Goal: Transaction & Acquisition: Purchase product/service

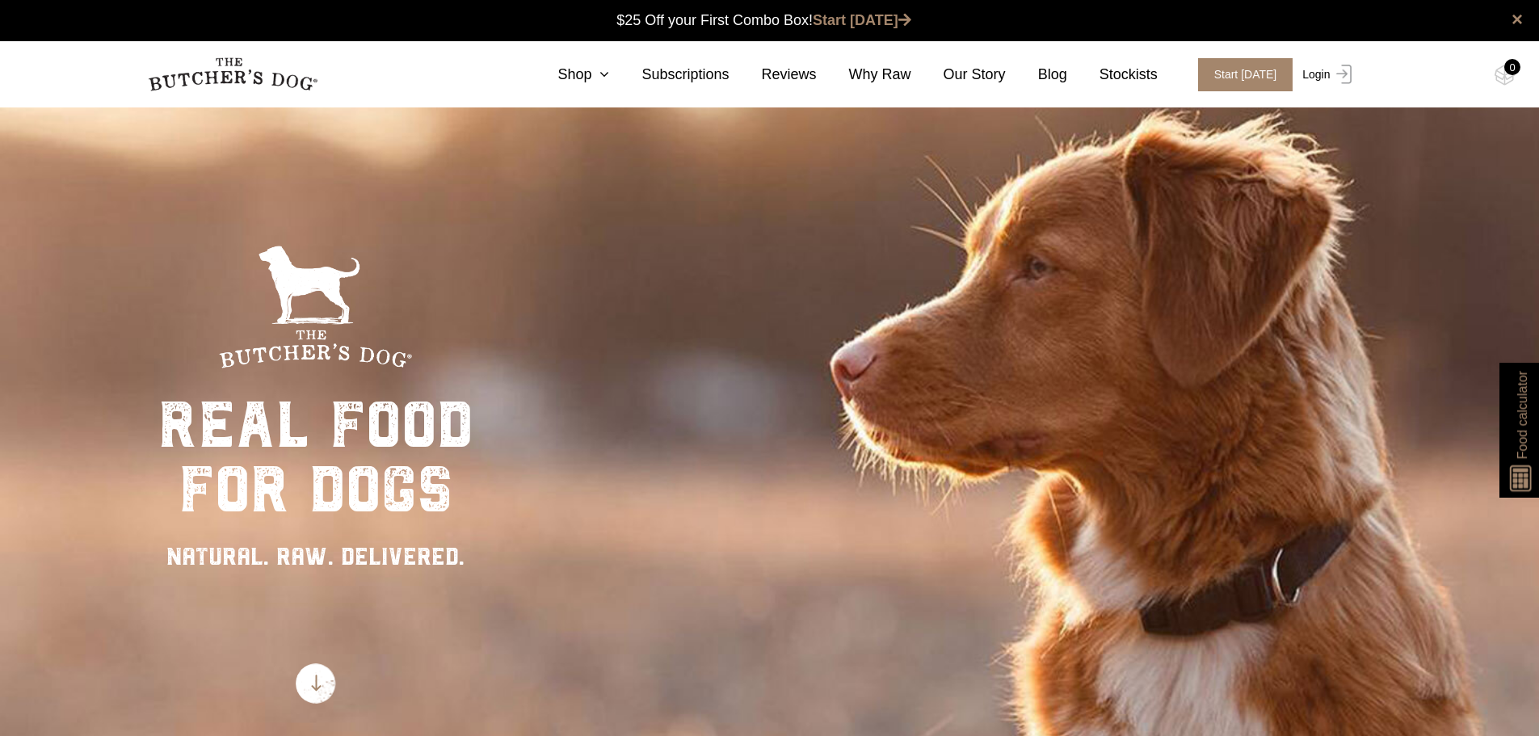
click at [1320, 70] on link "Login" at bounding box center [1325, 74] width 53 height 33
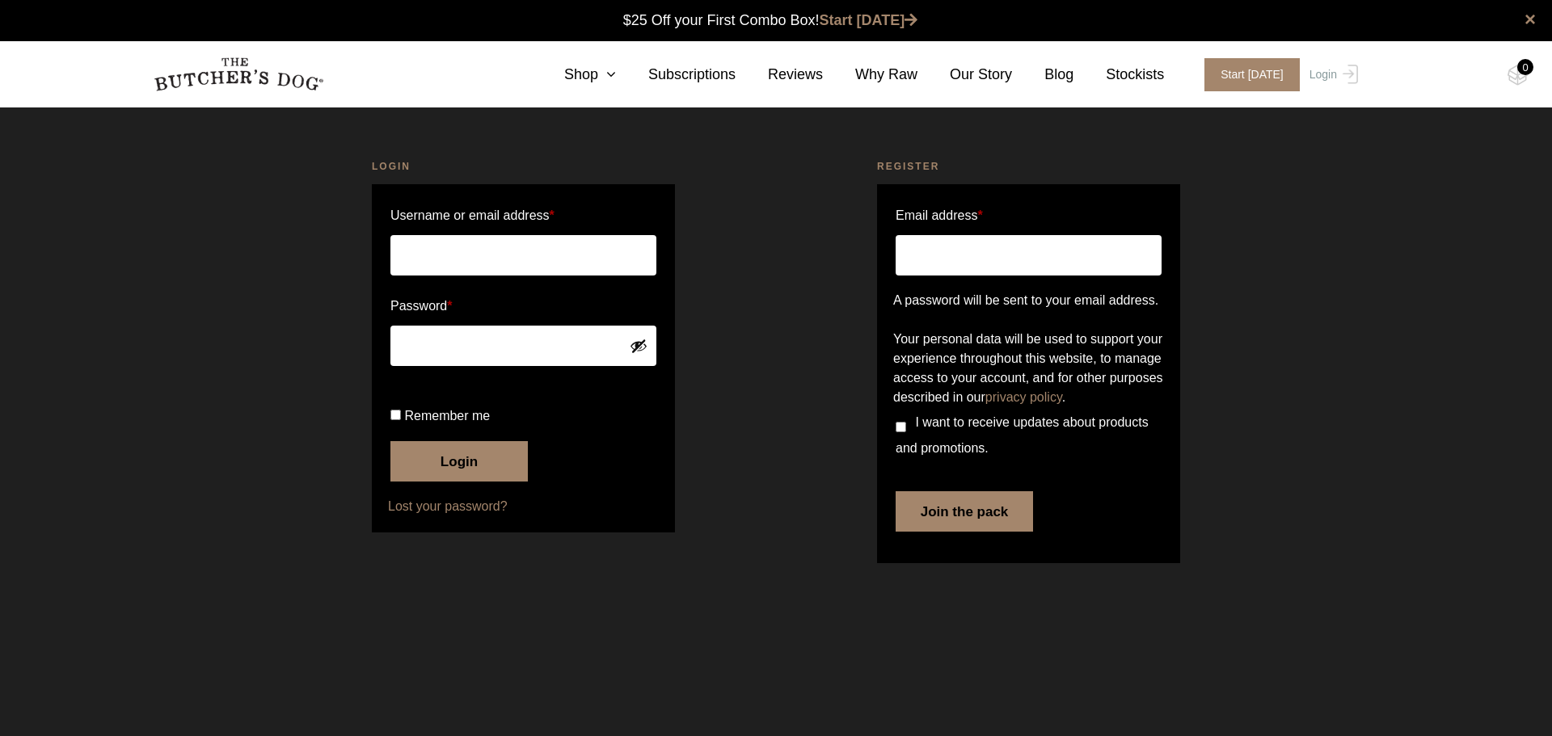
click at [514, 246] on input "Username or email address *" at bounding box center [523, 255] width 266 height 40
type input "[EMAIL_ADDRESS][DOMAIN_NAME]"
click at [435, 423] on span "Remember me" at bounding box center [447, 416] width 86 height 14
click at [401, 420] on input "Remember me" at bounding box center [395, 415] width 11 height 11
checkbox input "true"
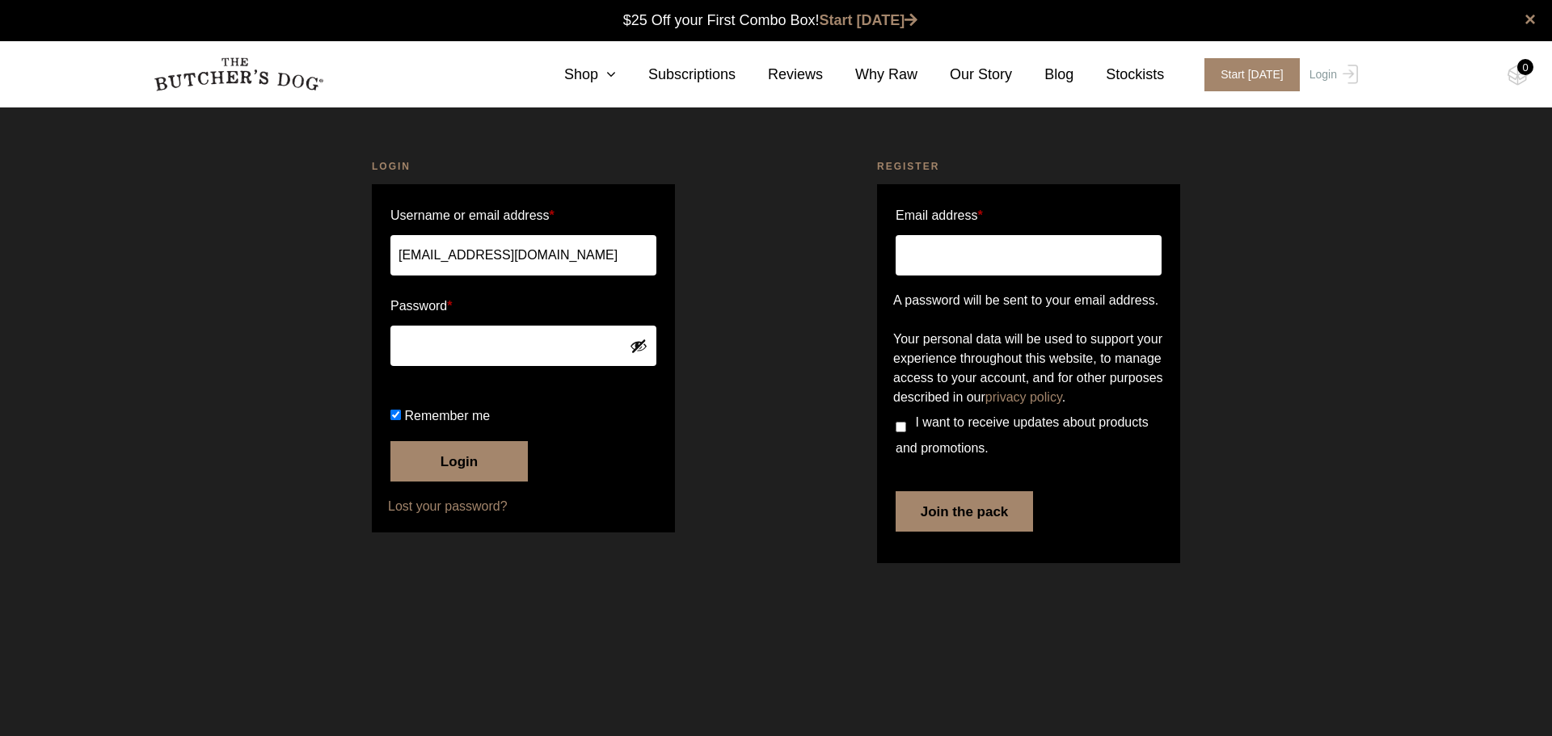
click at [444, 482] on button "Login" at bounding box center [458, 461] width 137 height 40
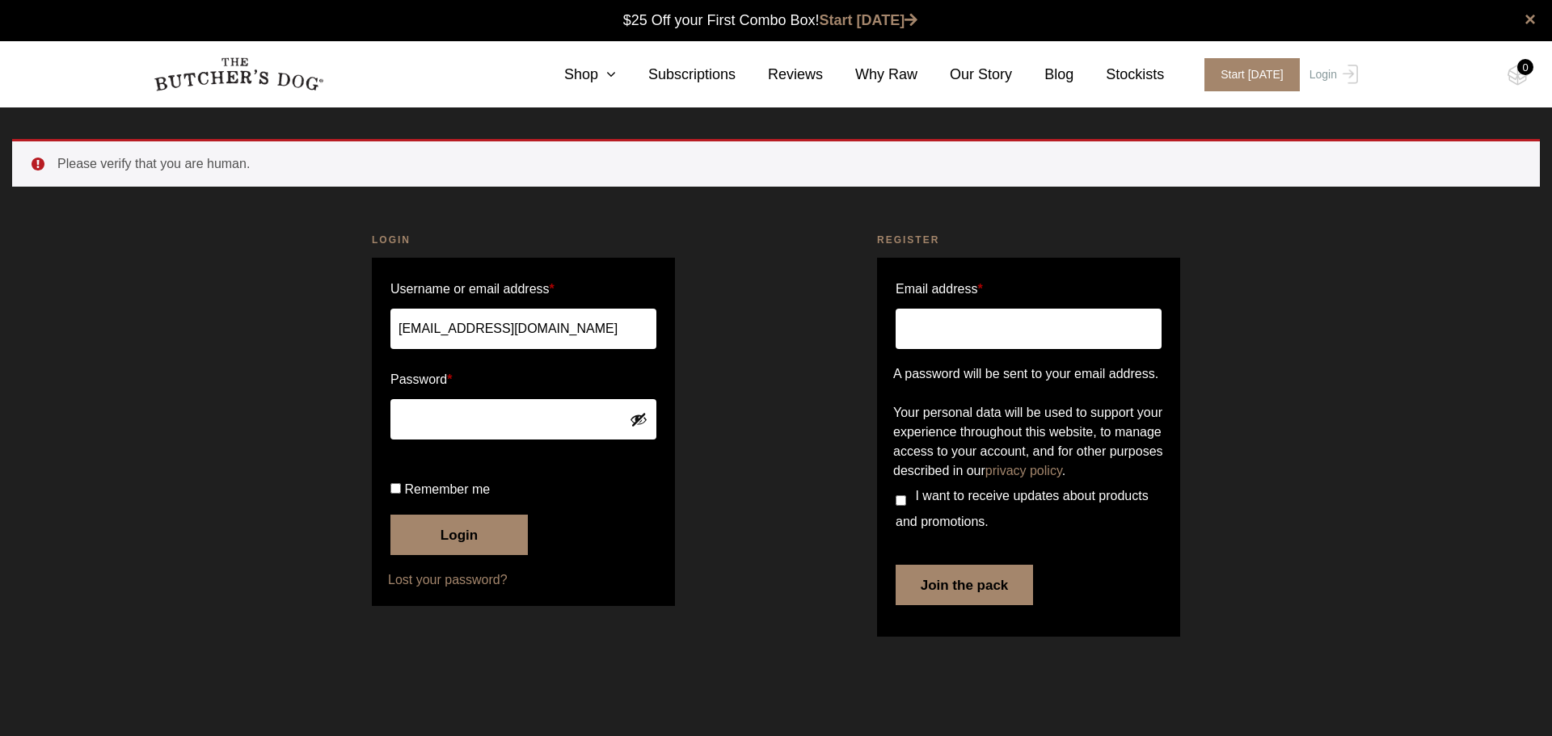
click at [465, 555] on button "Login" at bounding box center [458, 535] width 137 height 40
click at [527, 332] on input "[EMAIL_ADDRESS][DOMAIN_NAME]" at bounding box center [523, 329] width 266 height 40
click at [426, 496] on span "Remember me" at bounding box center [447, 489] width 86 height 14
click at [401, 494] on input "Remember me" at bounding box center [395, 488] width 11 height 11
checkbox input "true"
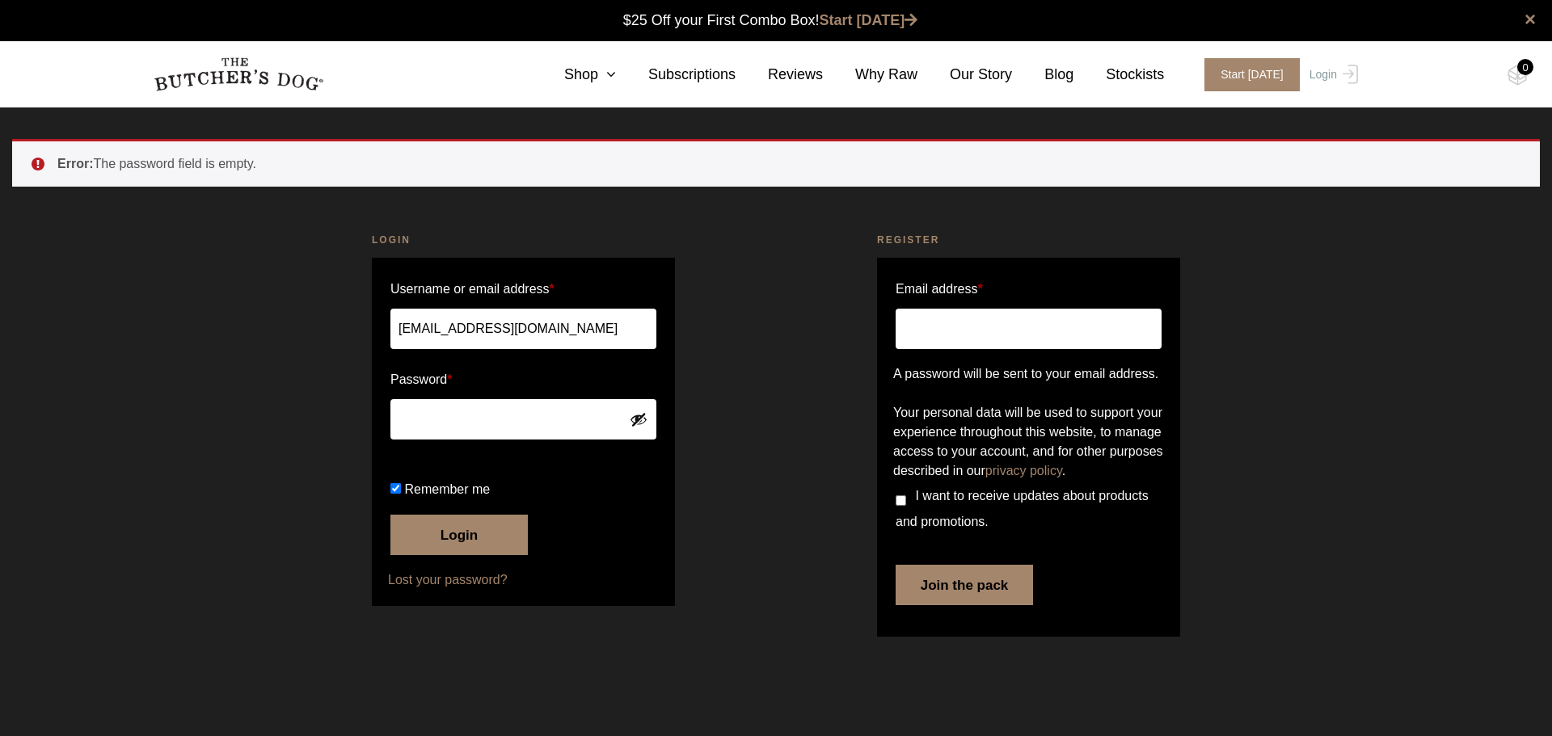
click at [441, 555] on button "Login" at bounding box center [458, 535] width 137 height 40
click at [462, 555] on button "Login" at bounding box center [458, 535] width 137 height 40
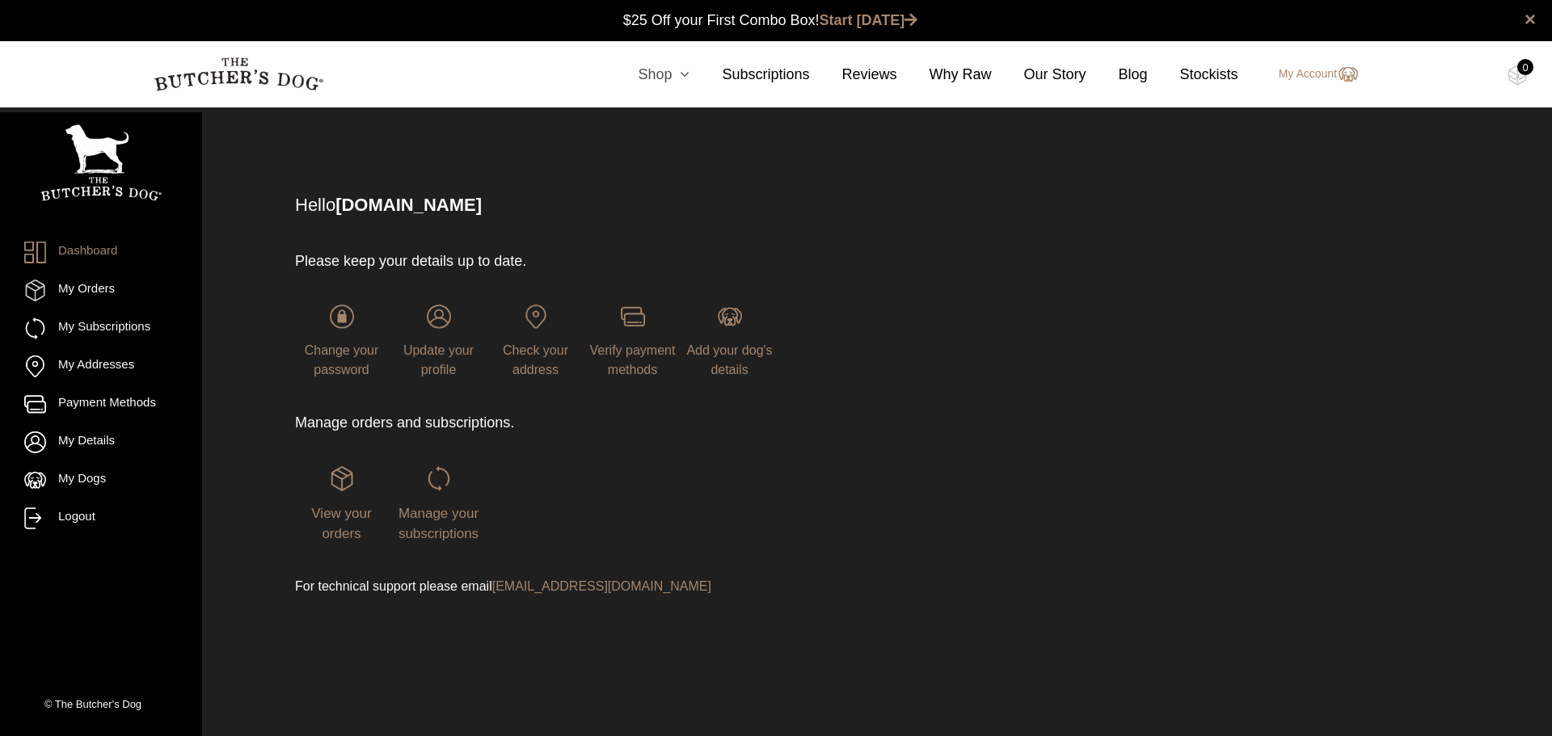
click at [678, 72] on link "Shop" at bounding box center [647, 75] width 84 height 22
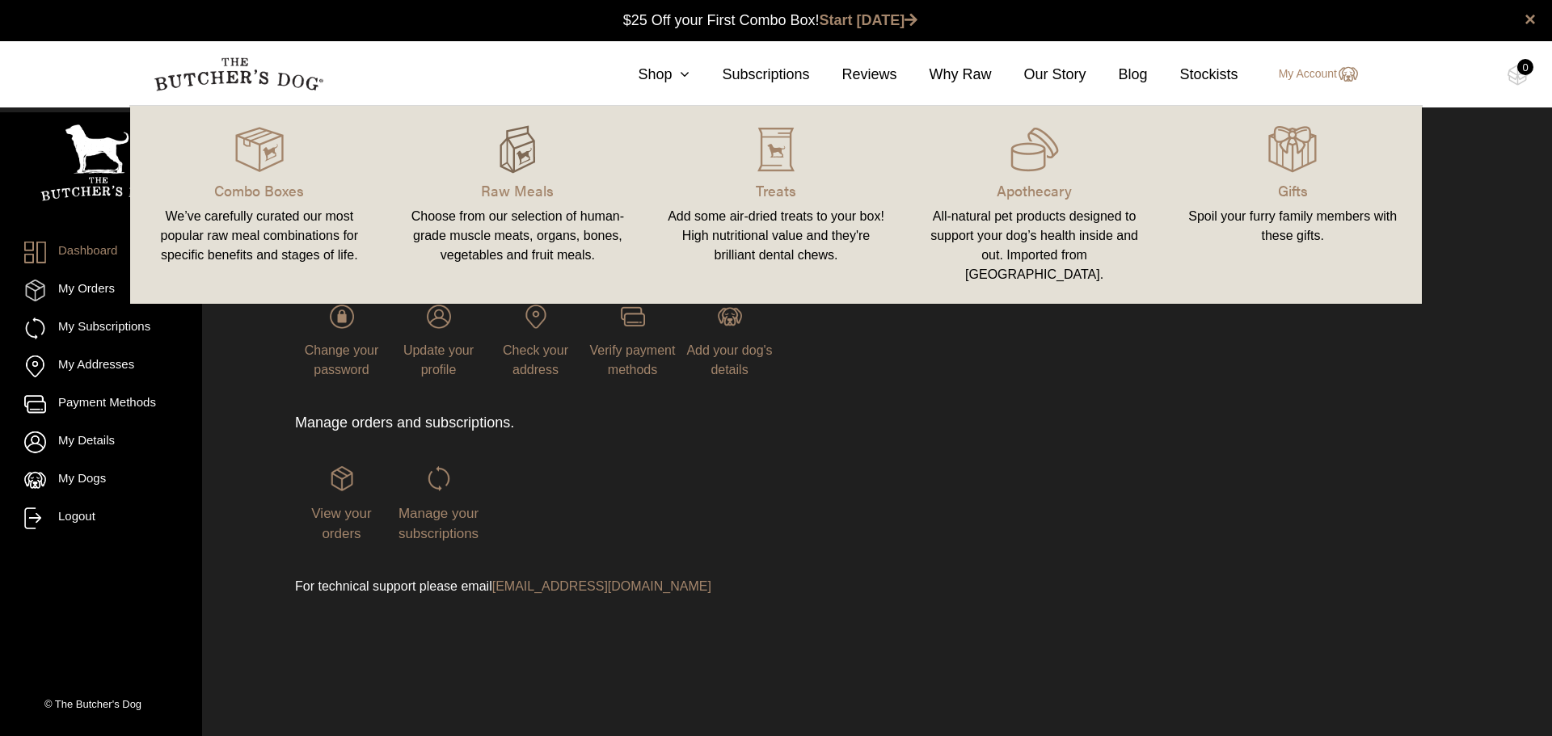
click at [511, 166] on img at bounding box center [517, 149] width 48 height 48
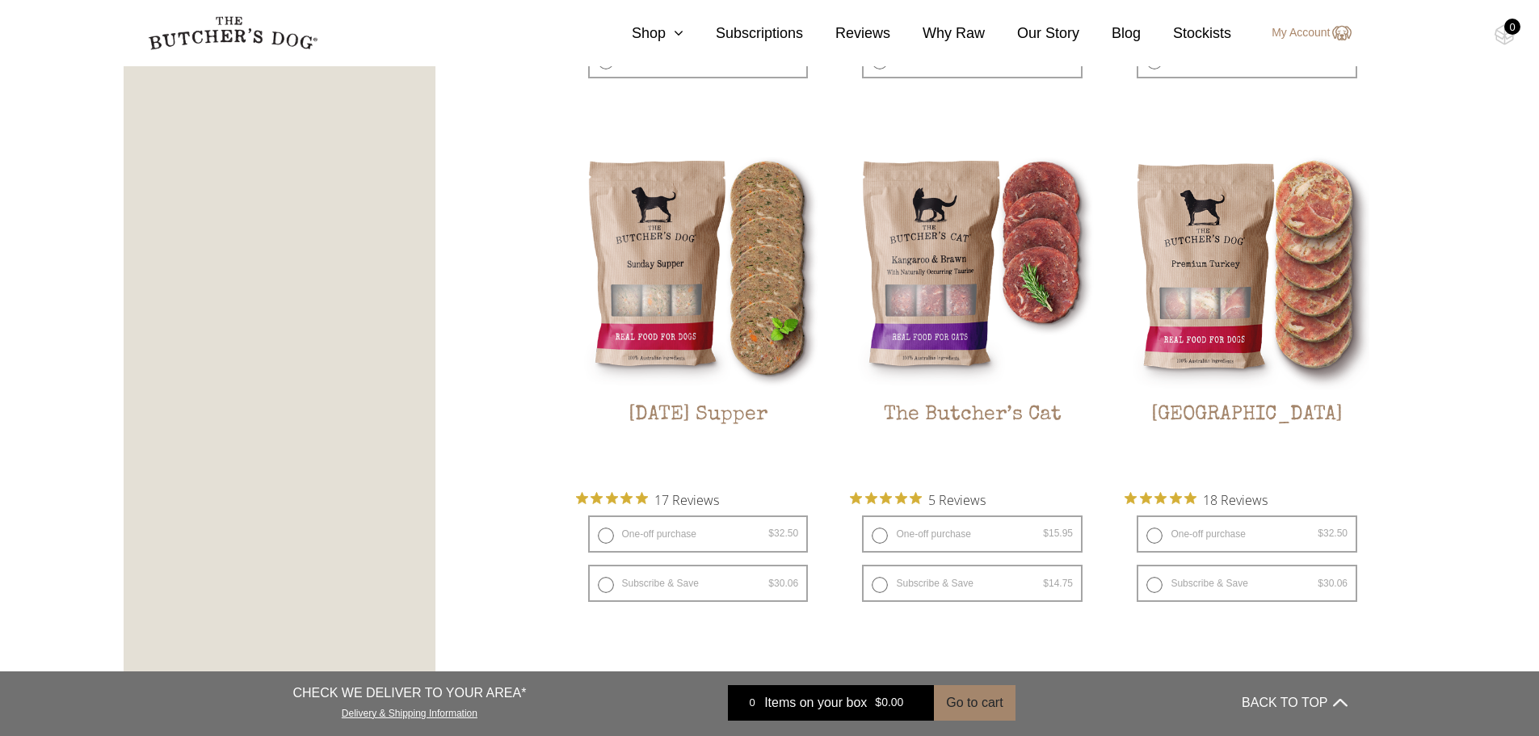
scroll to position [1939, 0]
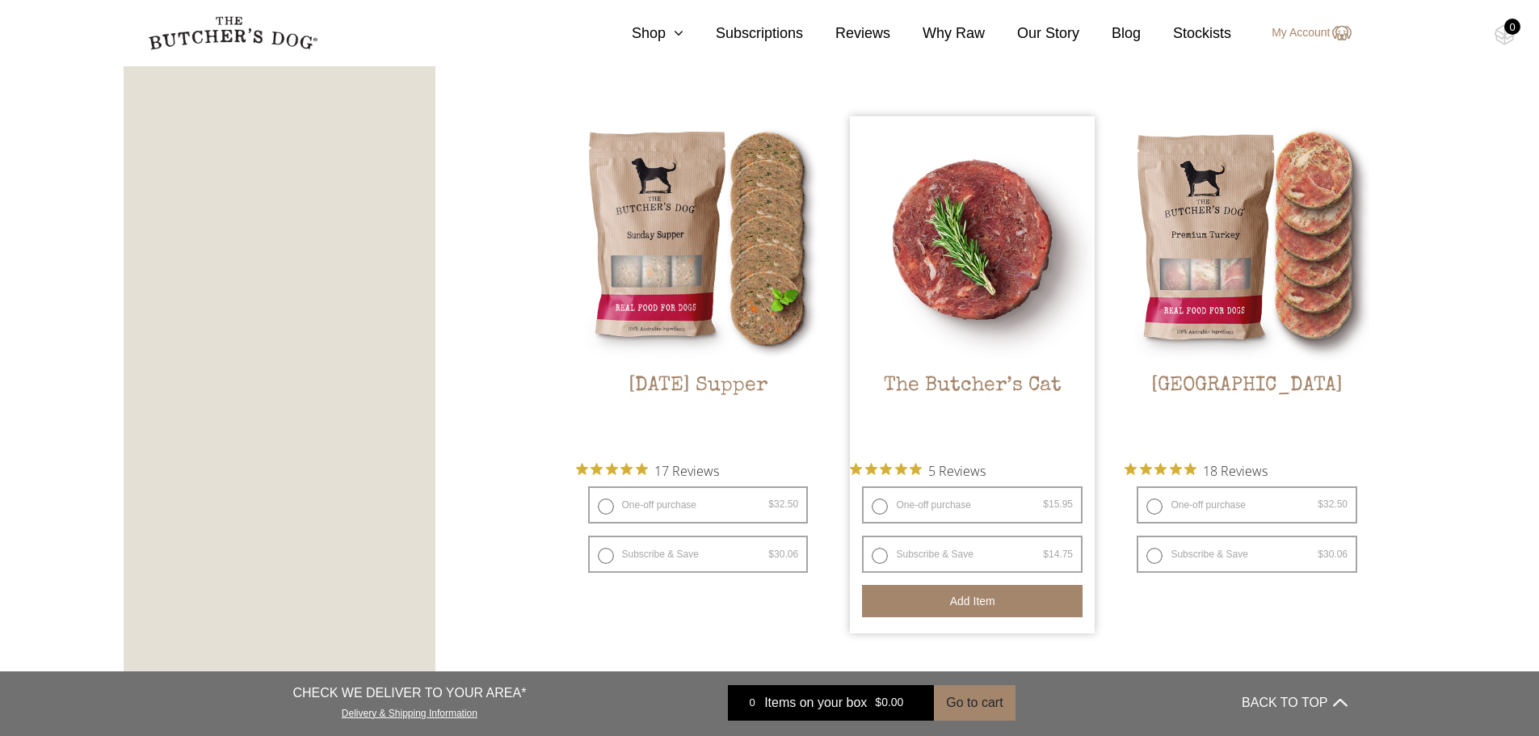
click at [963, 598] on button "Add item" at bounding box center [972, 601] width 221 height 32
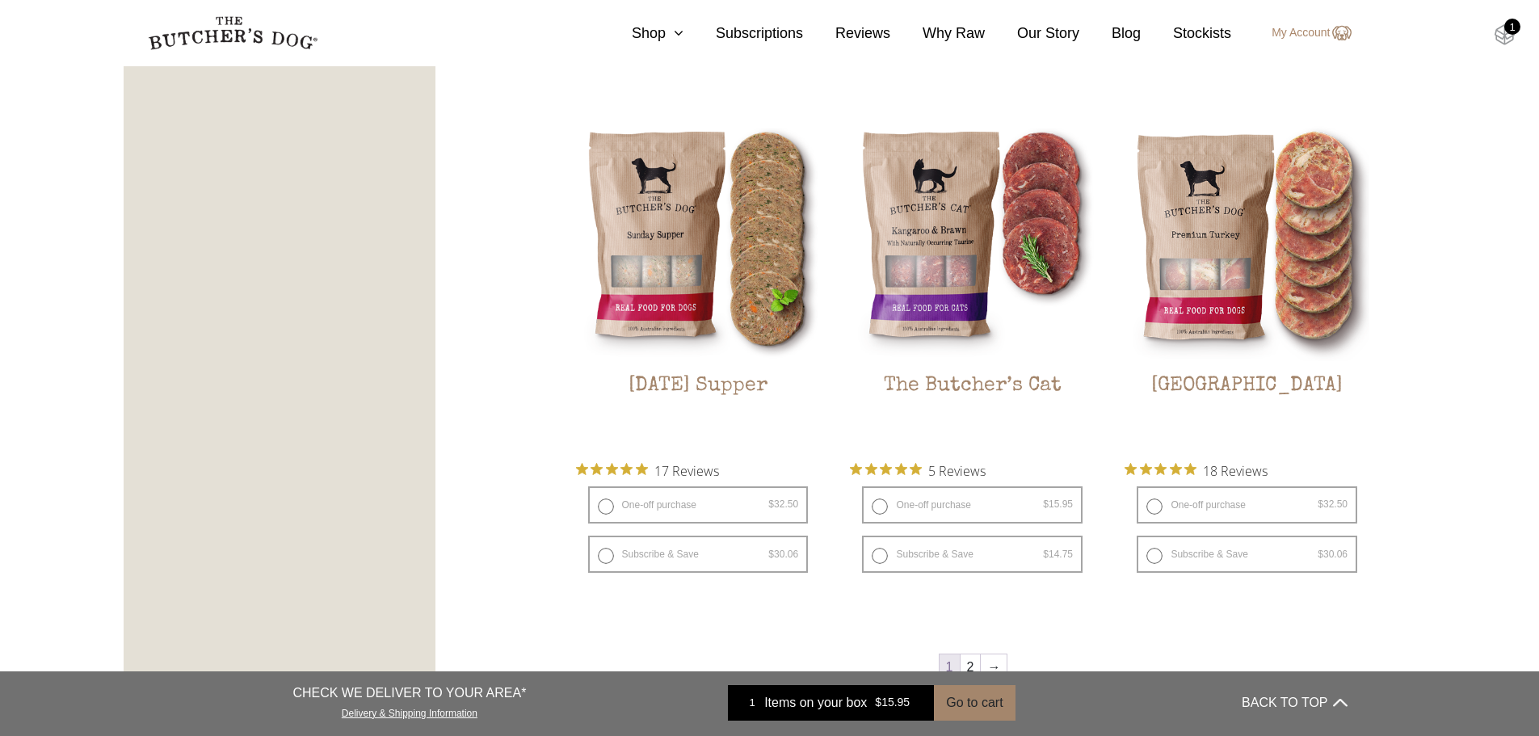
click at [1506, 35] on img at bounding box center [1505, 34] width 20 height 21
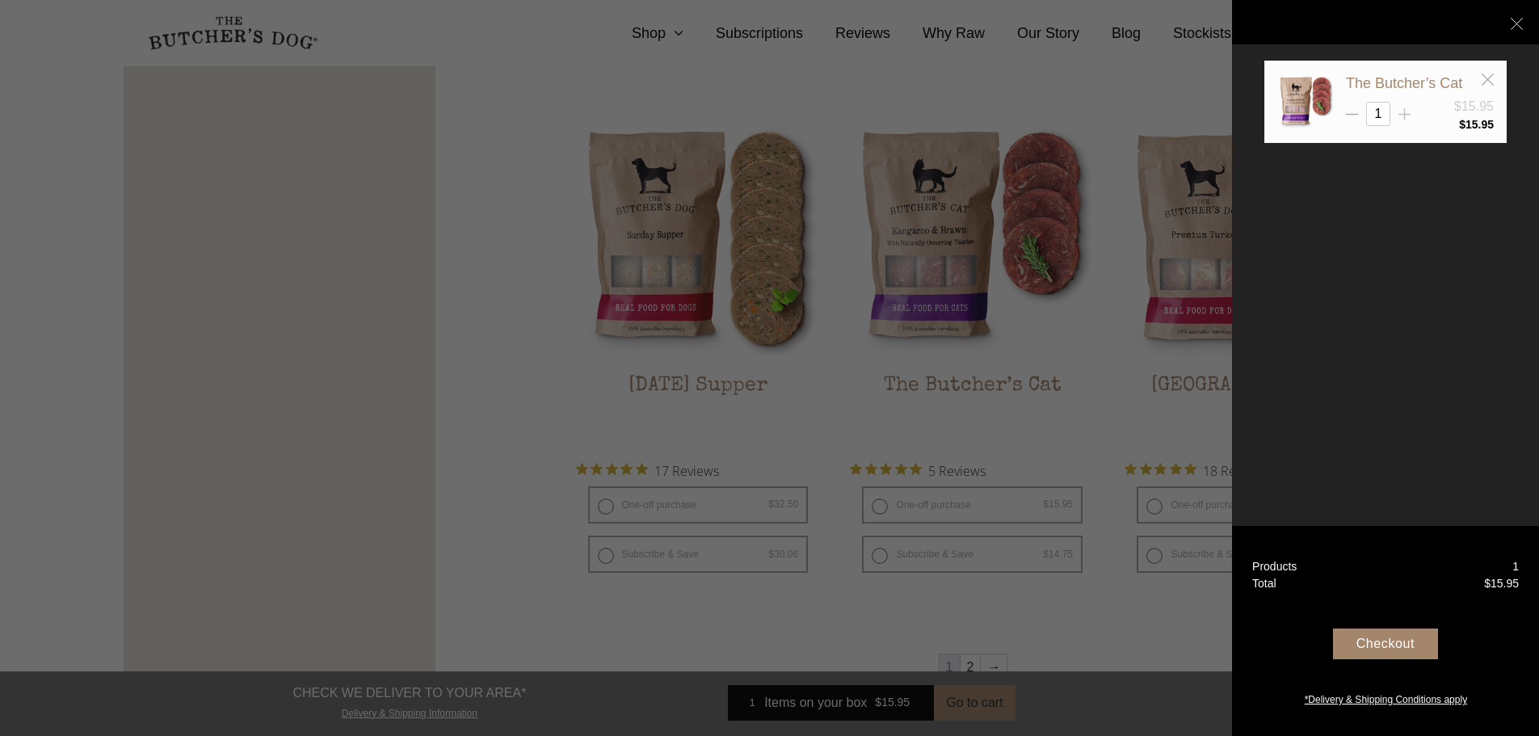
click at [1403, 119] on icon at bounding box center [1405, 114] width 12 height 12
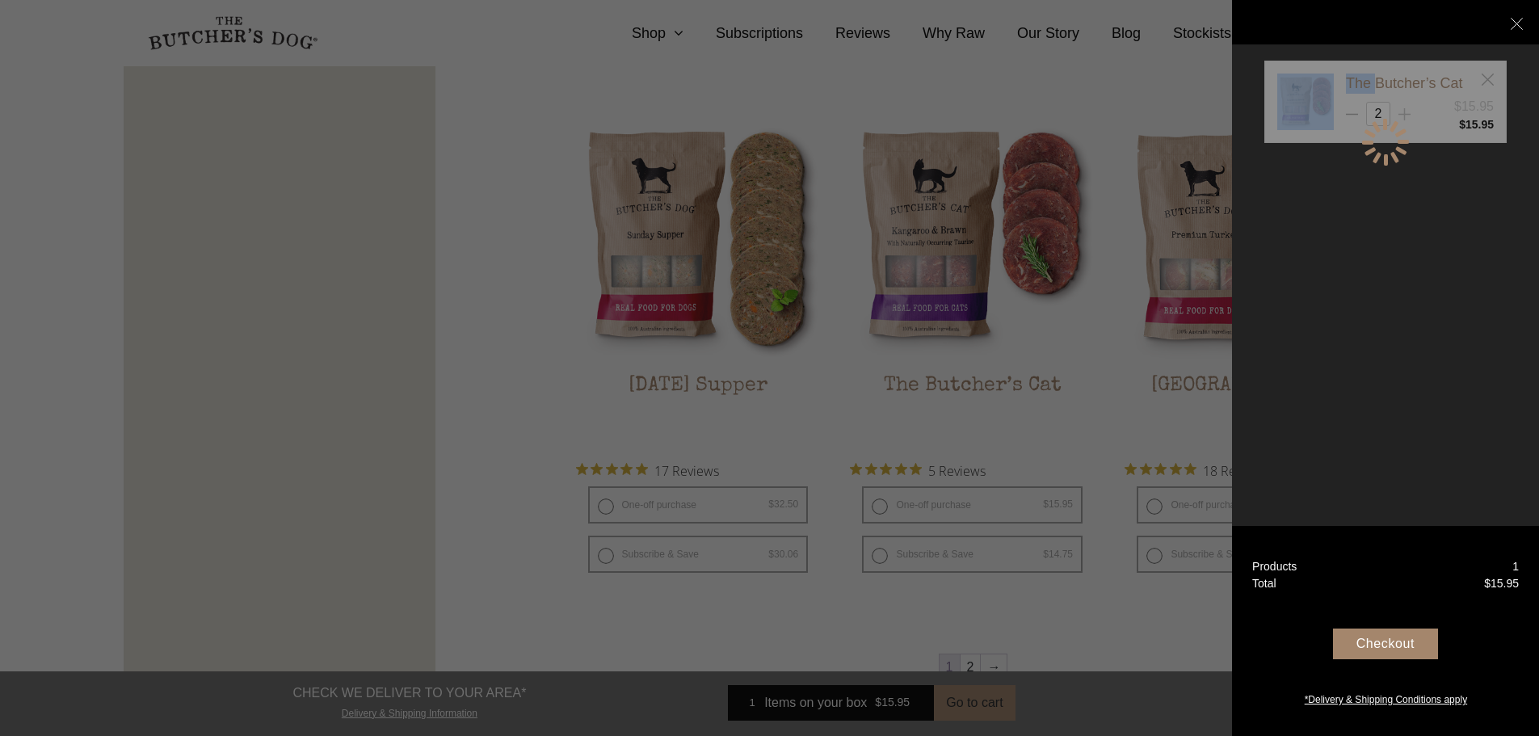
click at [1403, 119] on div at bounding box center [1386, 142] width 52 height 52
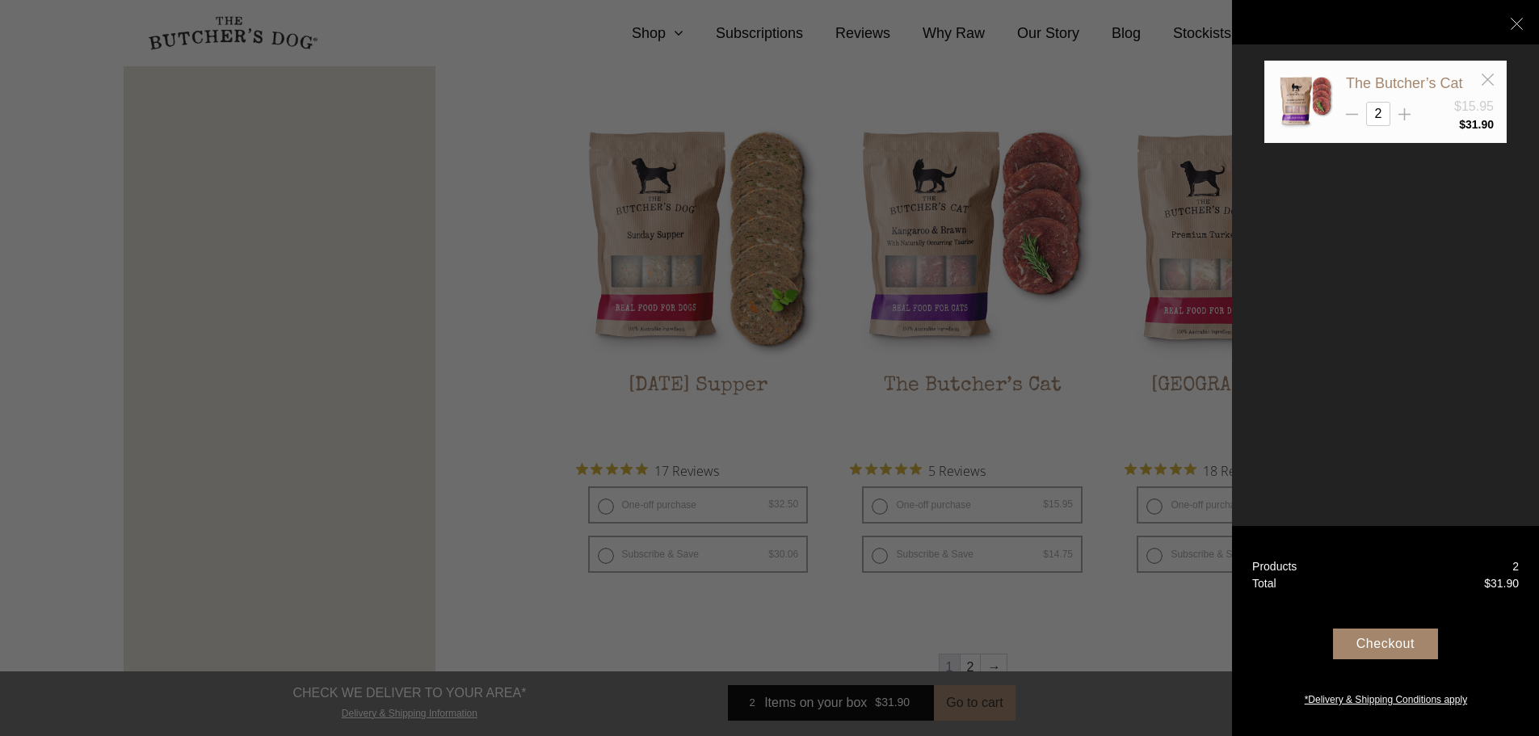
click at [1375, 109] on input "2" at bounding box center [1379, 114] width 24 height 24
type input "10"
click at [1379, 183] on div "The Butcher’s Cat $15.95 10 $ 31.90" at bounding box center [1386, 142] width 242 height 163
click at [982, 415] on div at bounding box center [769, 368] width 1539 height 736
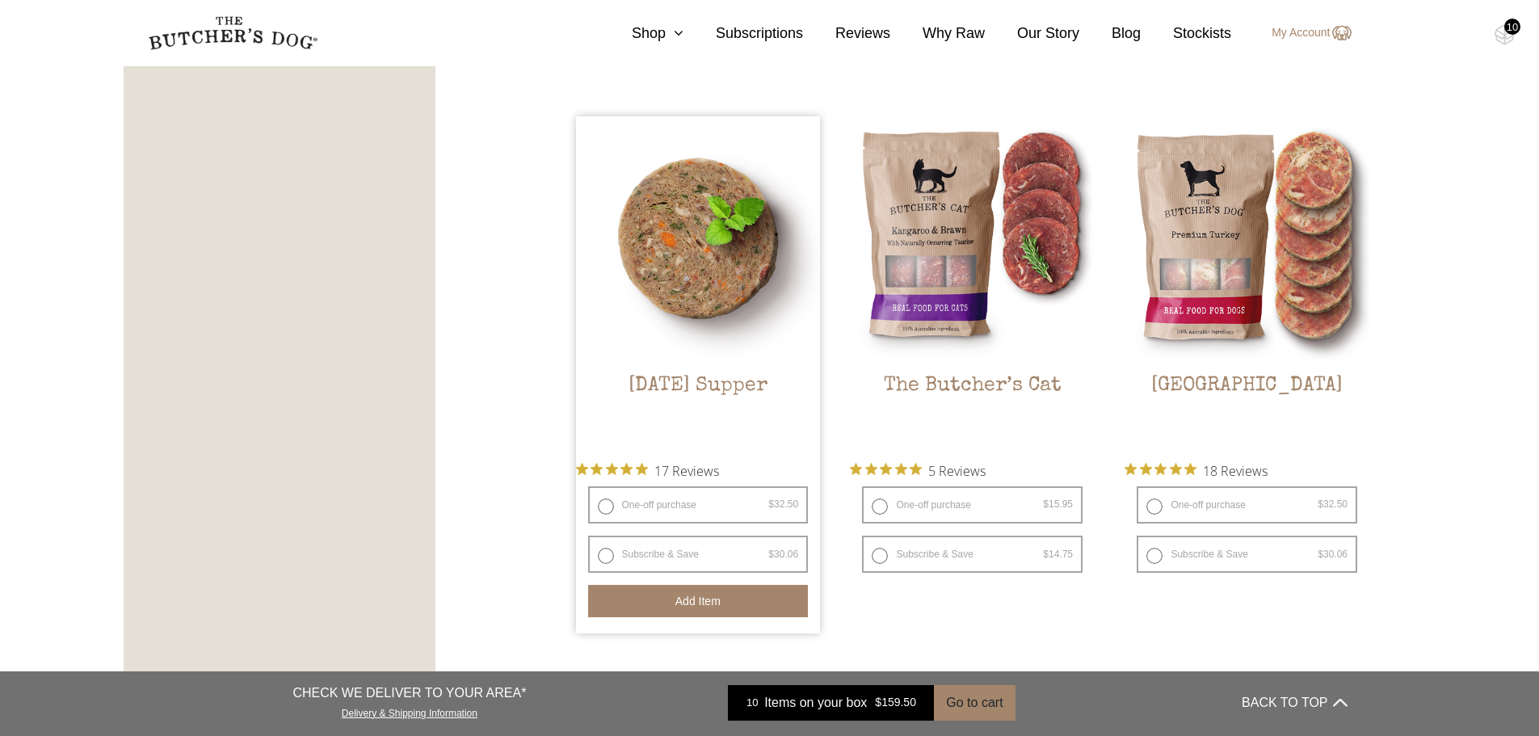
click at [705, 596] on button "Add item" at bounding box center [698, 601] width 221 height 32
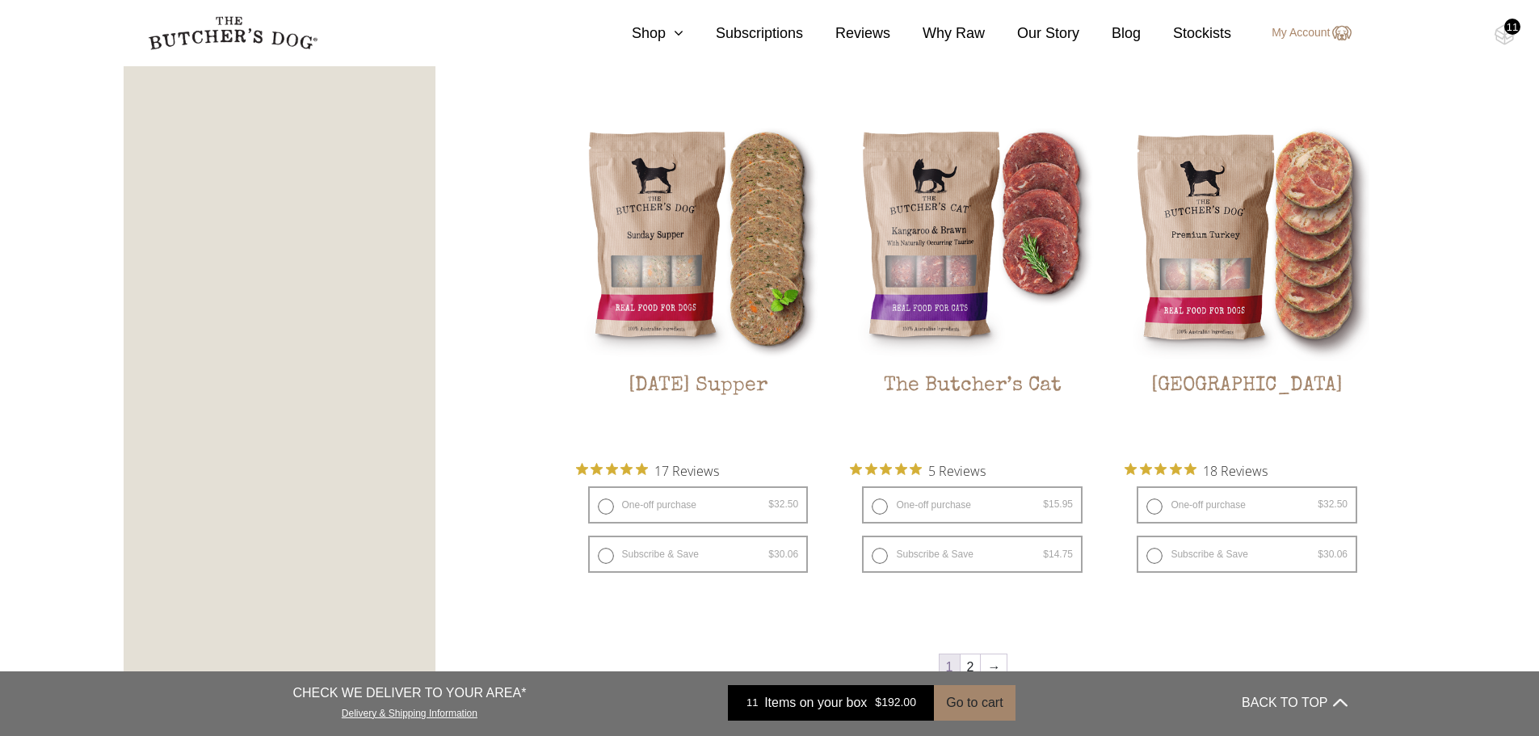
click at [1507, 25] on div "11" at bounding box center [1513, 27] width 16 height 16
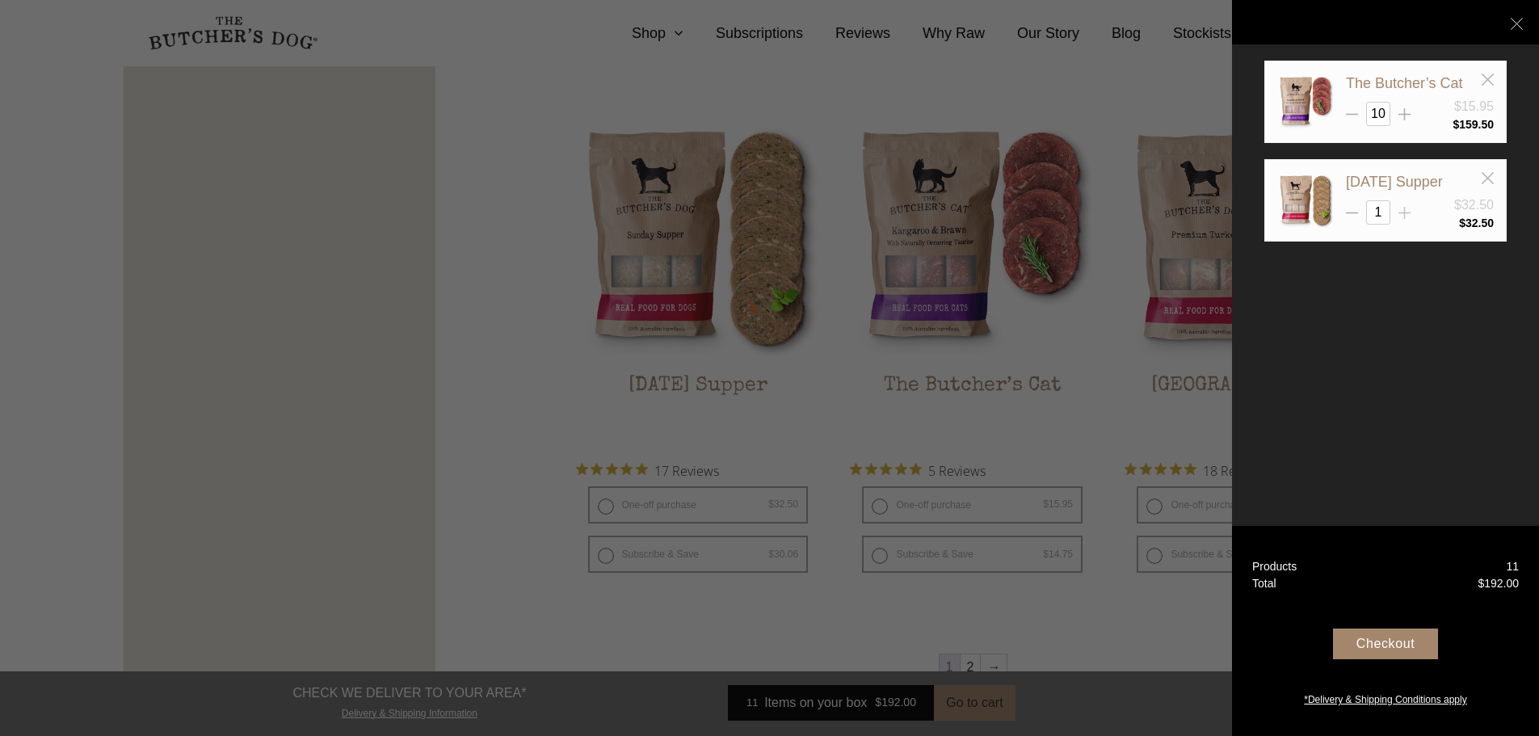
click at [1405, 211] on line at bounding box center [1405, 213] width 0 height 12
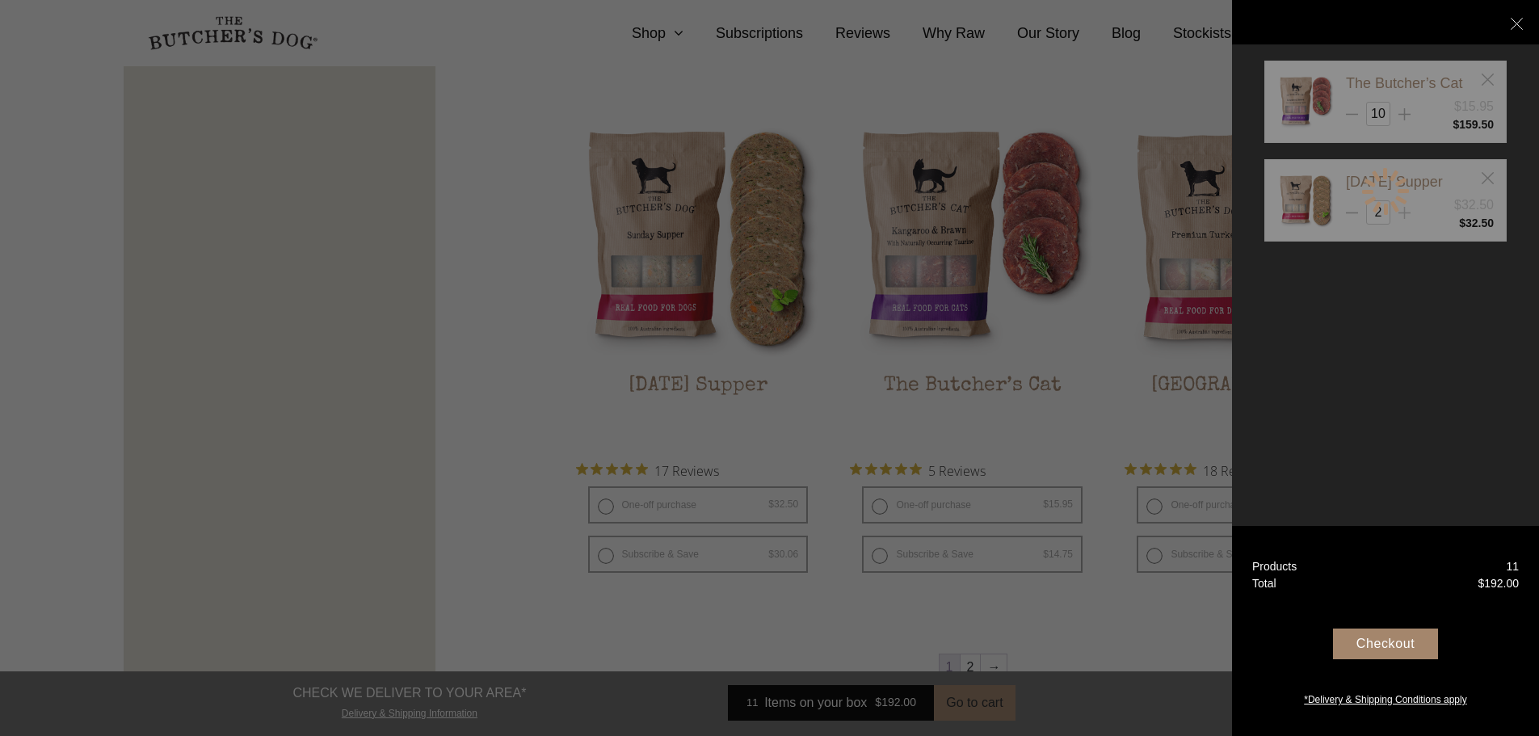
click at [1405, 211] on div at bounding box center [1386, 192] width 52 height 52
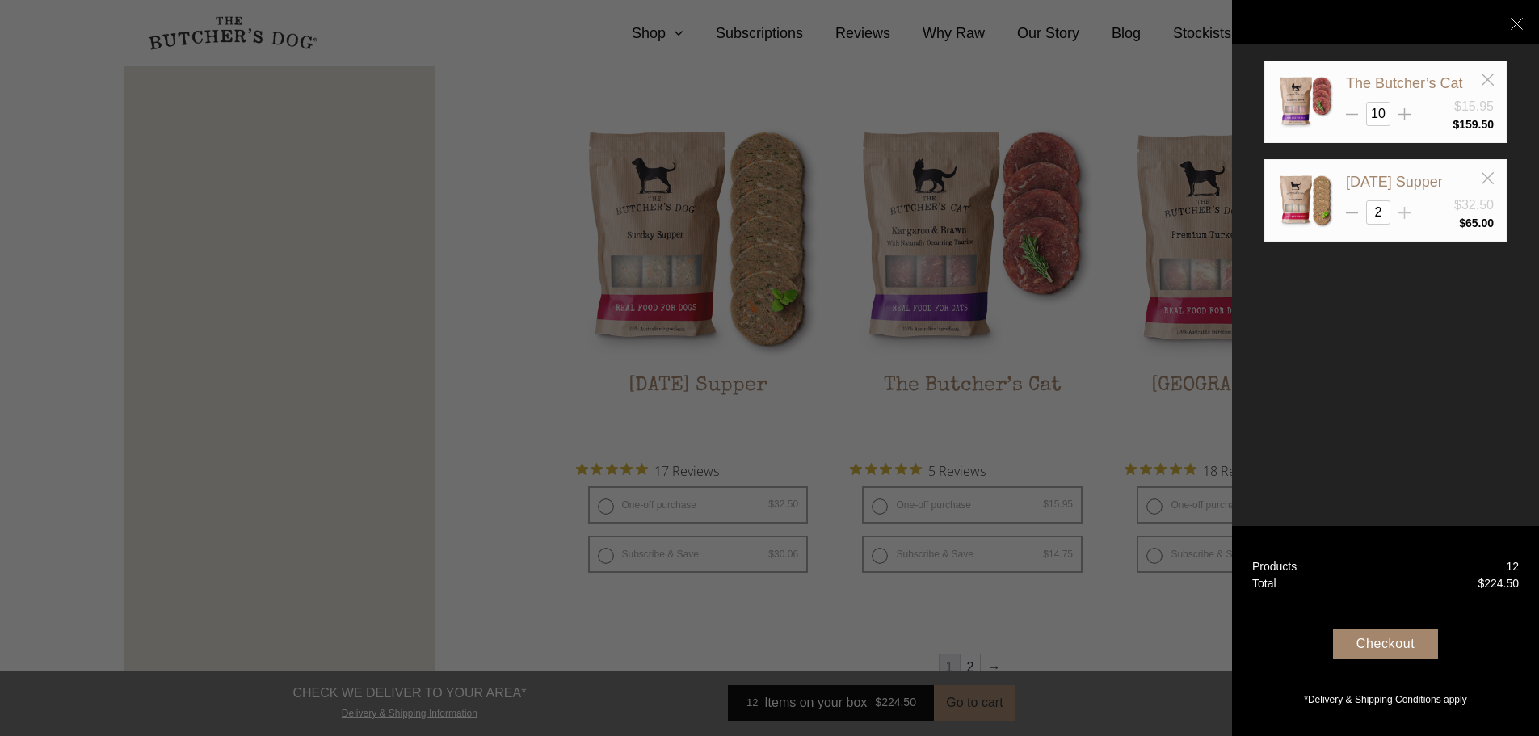
click at [1405, 211] on line at bounding box center [1405, 213] width 0 height 12
type input "4"
click at [534, 271] on div at bounding box center [769, 368] width 1539 height 736
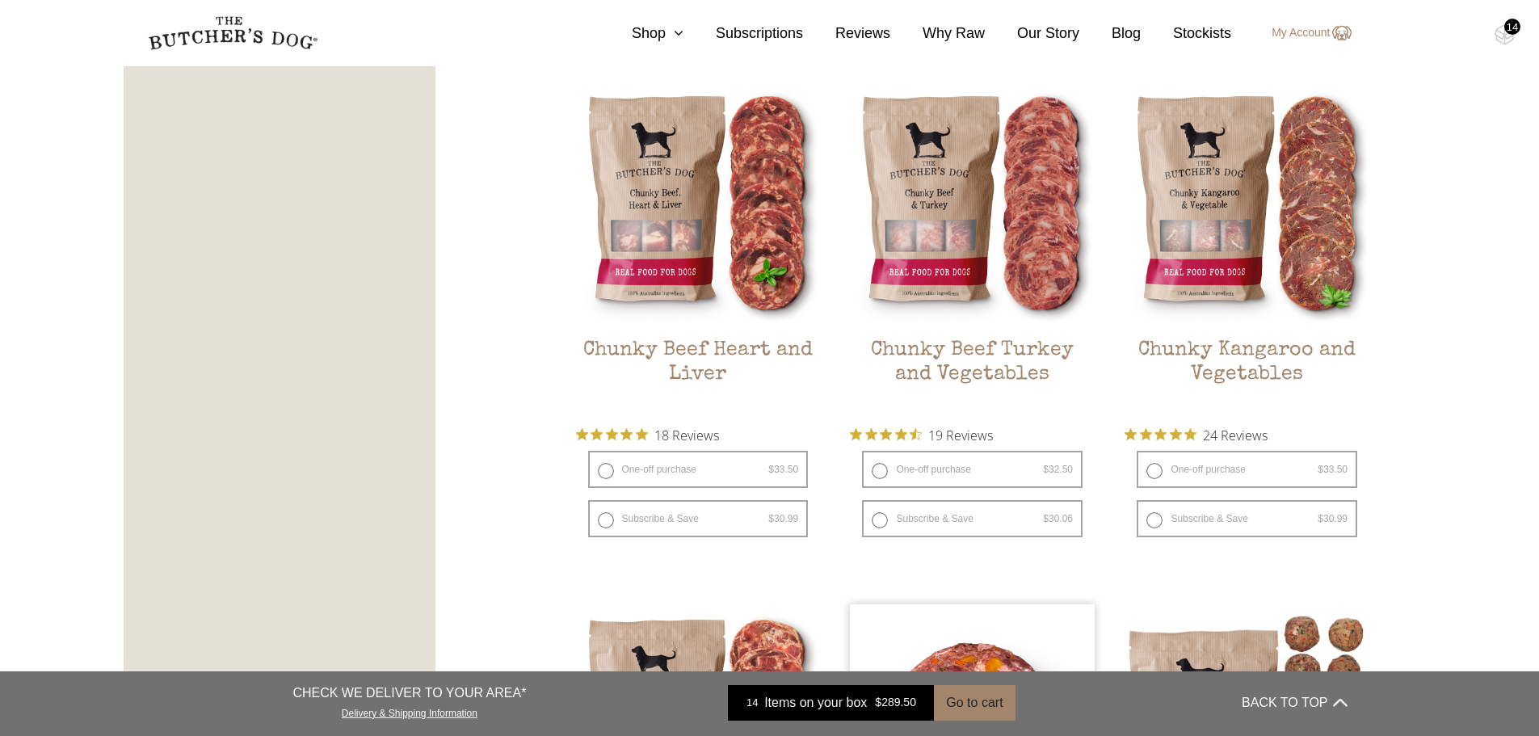
scroll to position [889, 0]
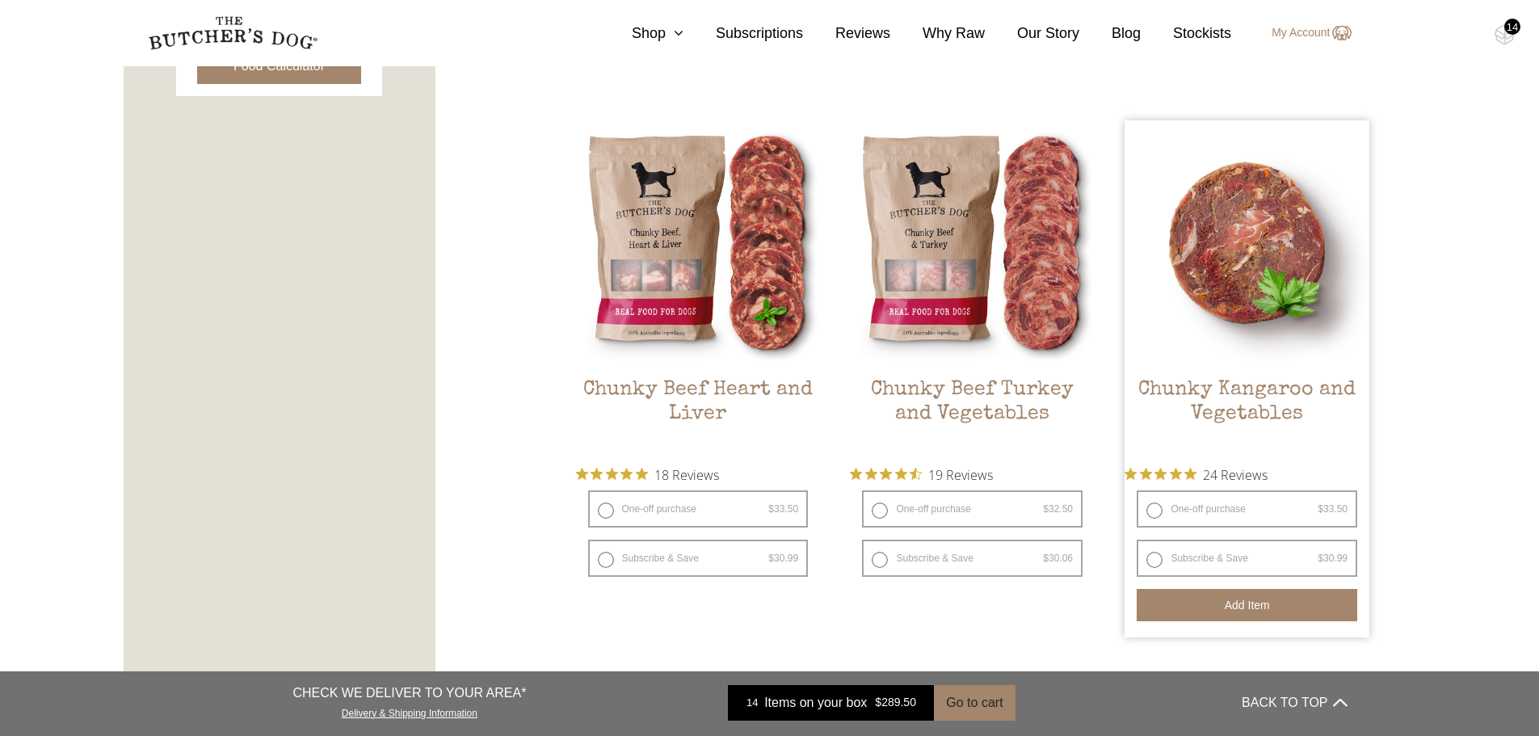
click at [1218, 609] on button "Add item" at bounding box center [1247, 605] width 221 height 32
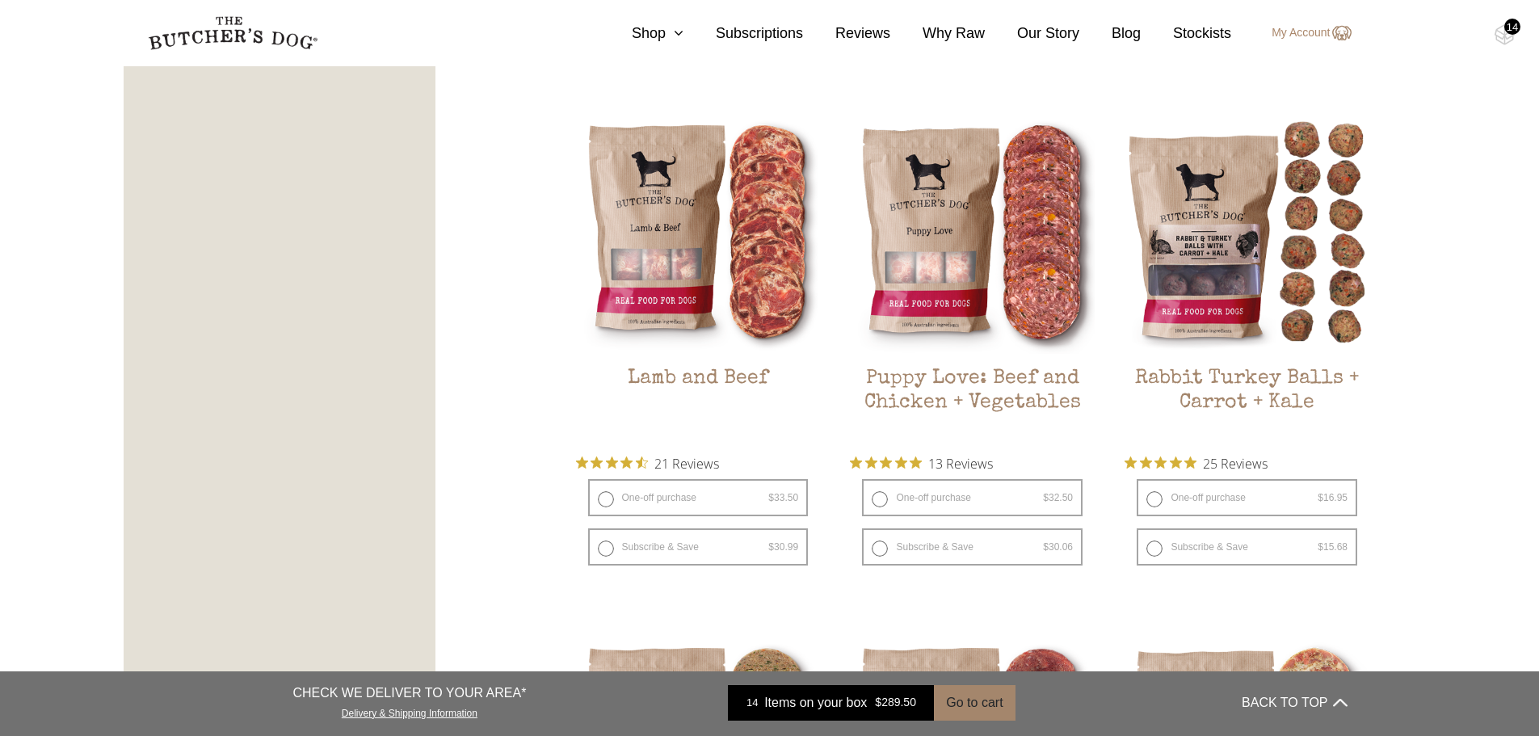
scroll to position [1535, 0]
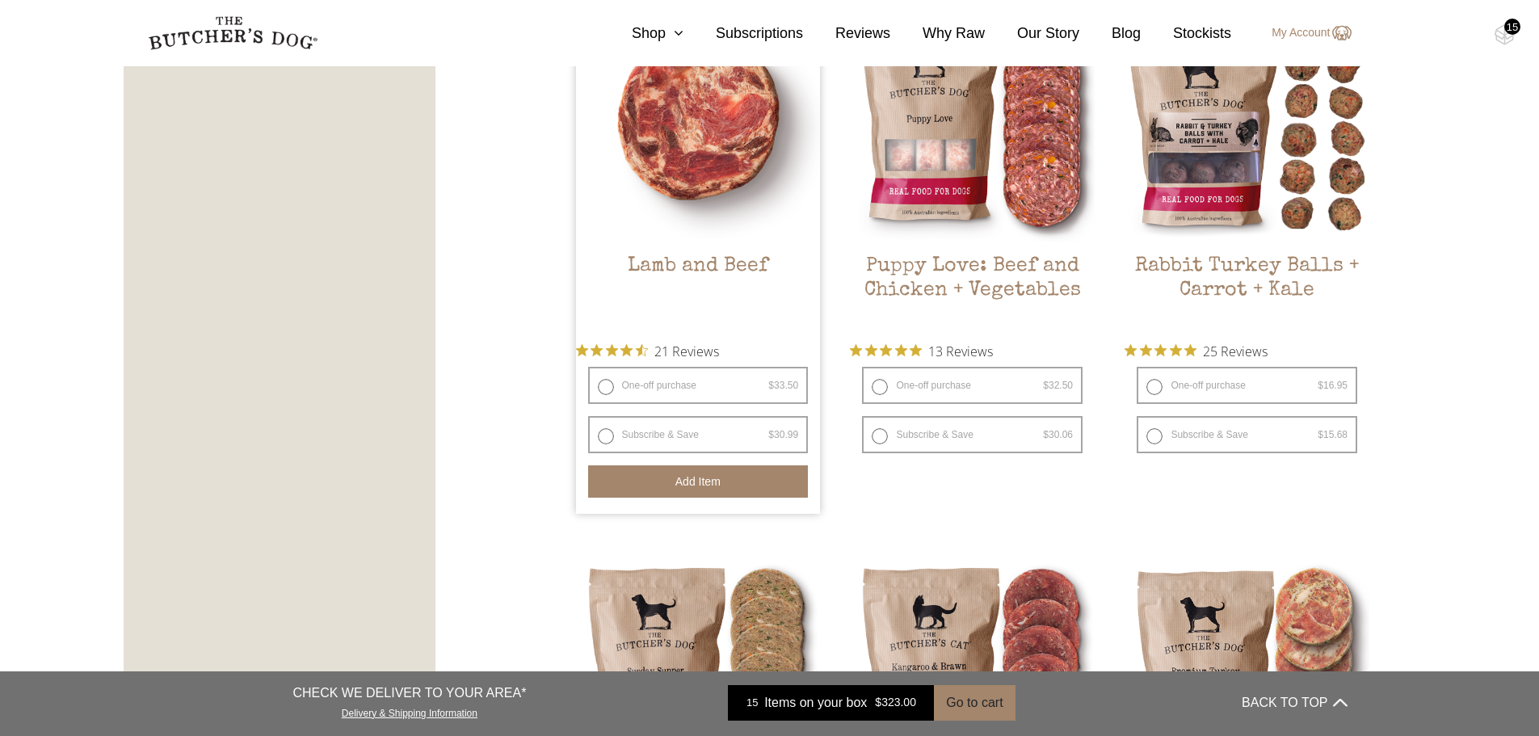
click at [686, 478] on button "Add item" at bounding box center [698, 481] width 221 height 32
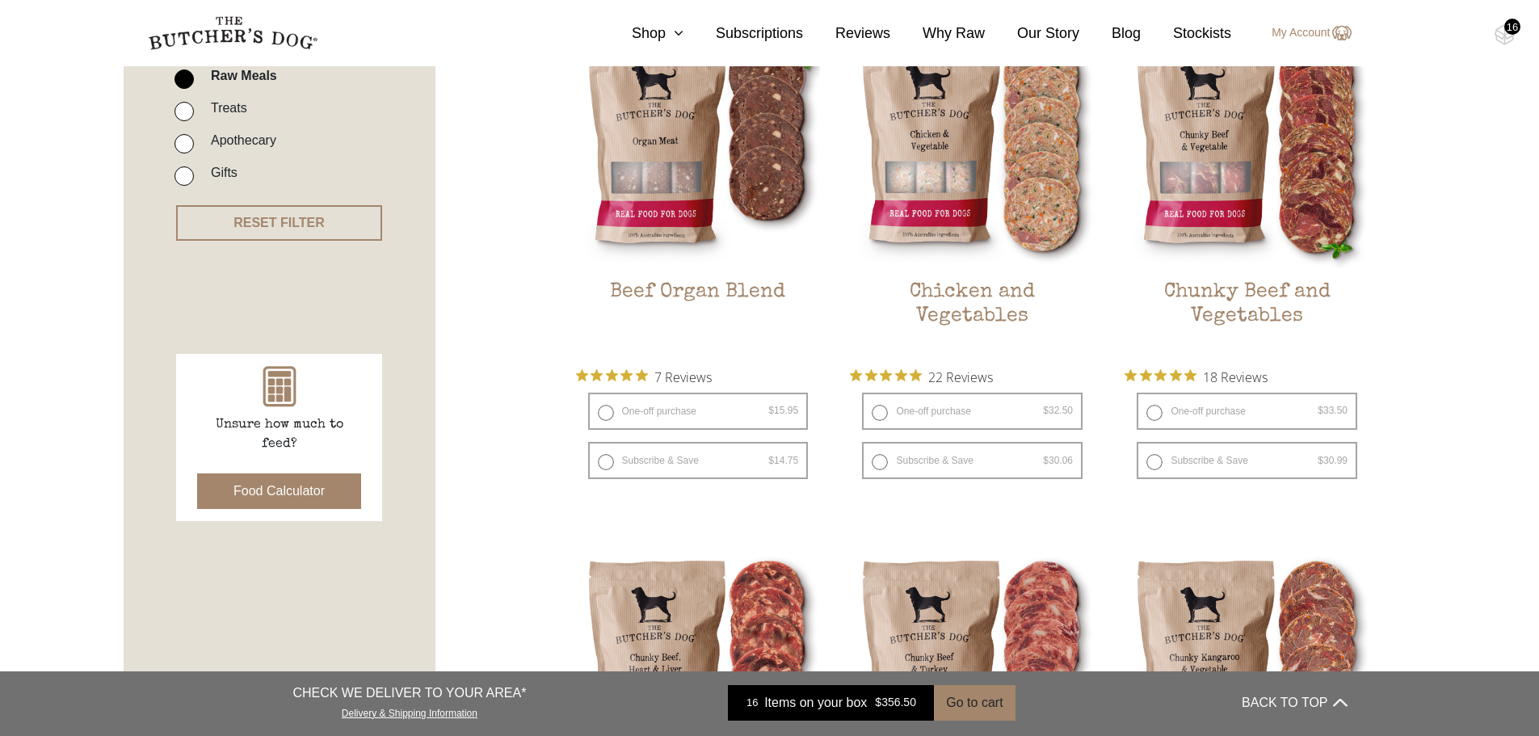
scroll to position [404, 0]
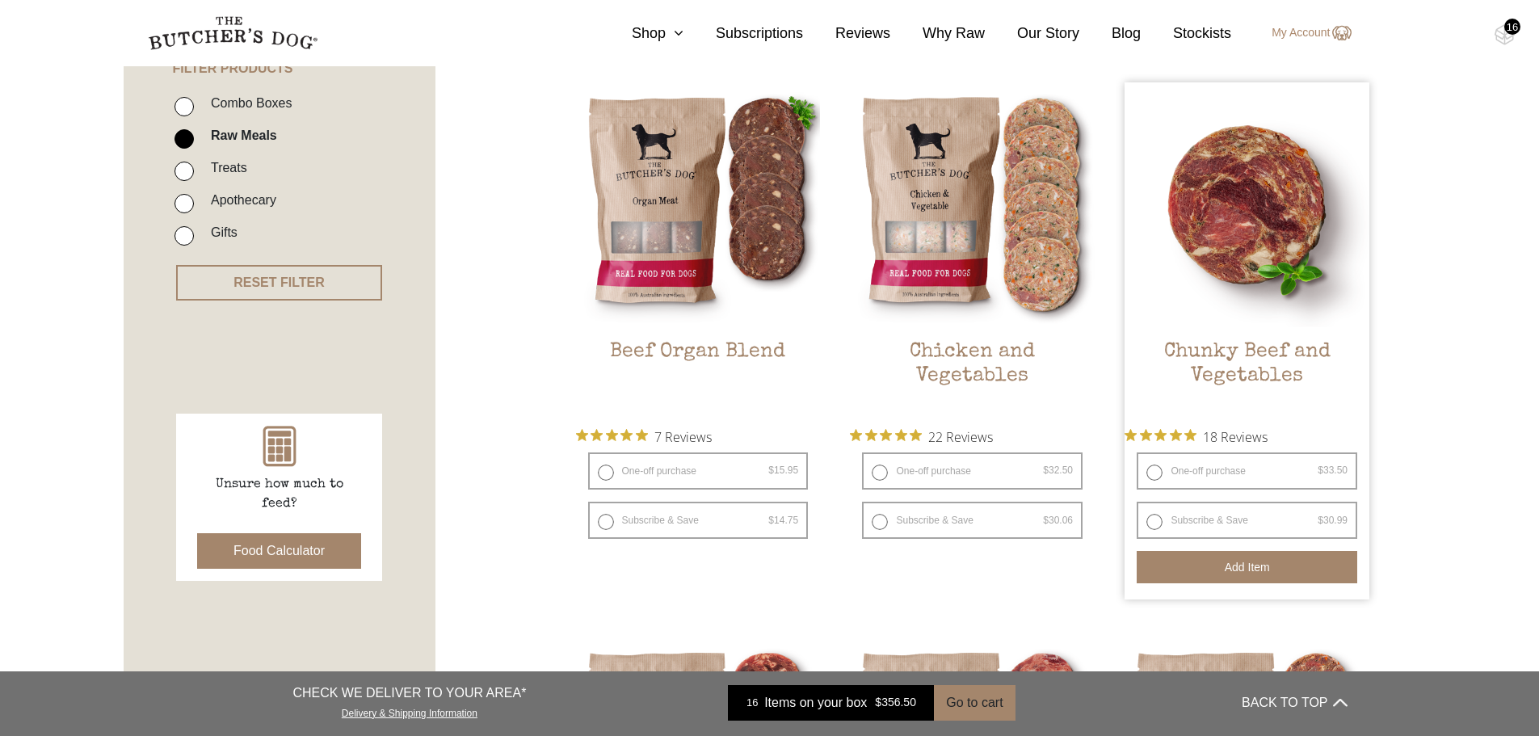
click at [1254, 571] on button "Add item" at bounding box center [1247, 567] width 221 height 32
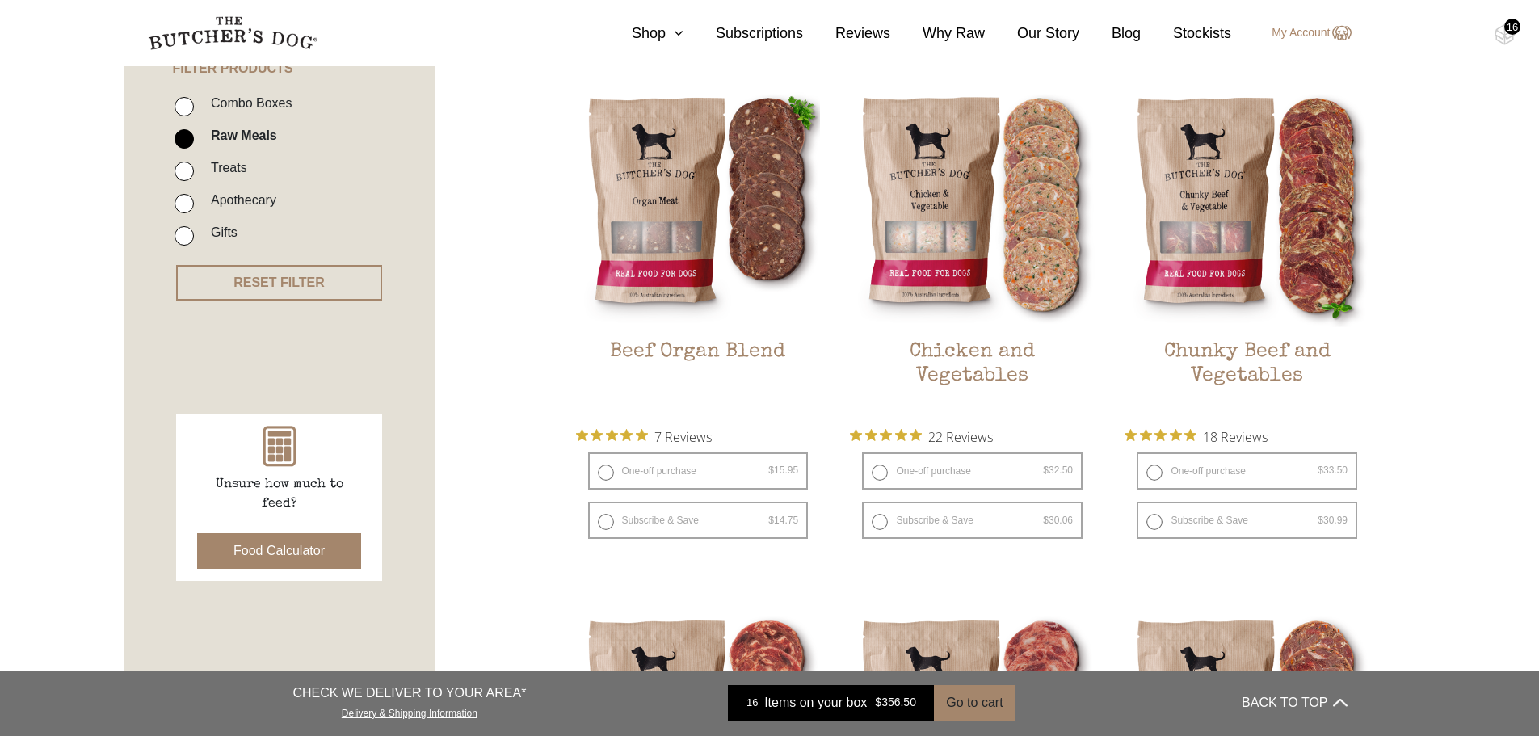
click at [1509, 32] on div "16" at bounding box center [1513, 27] width 16 height 16
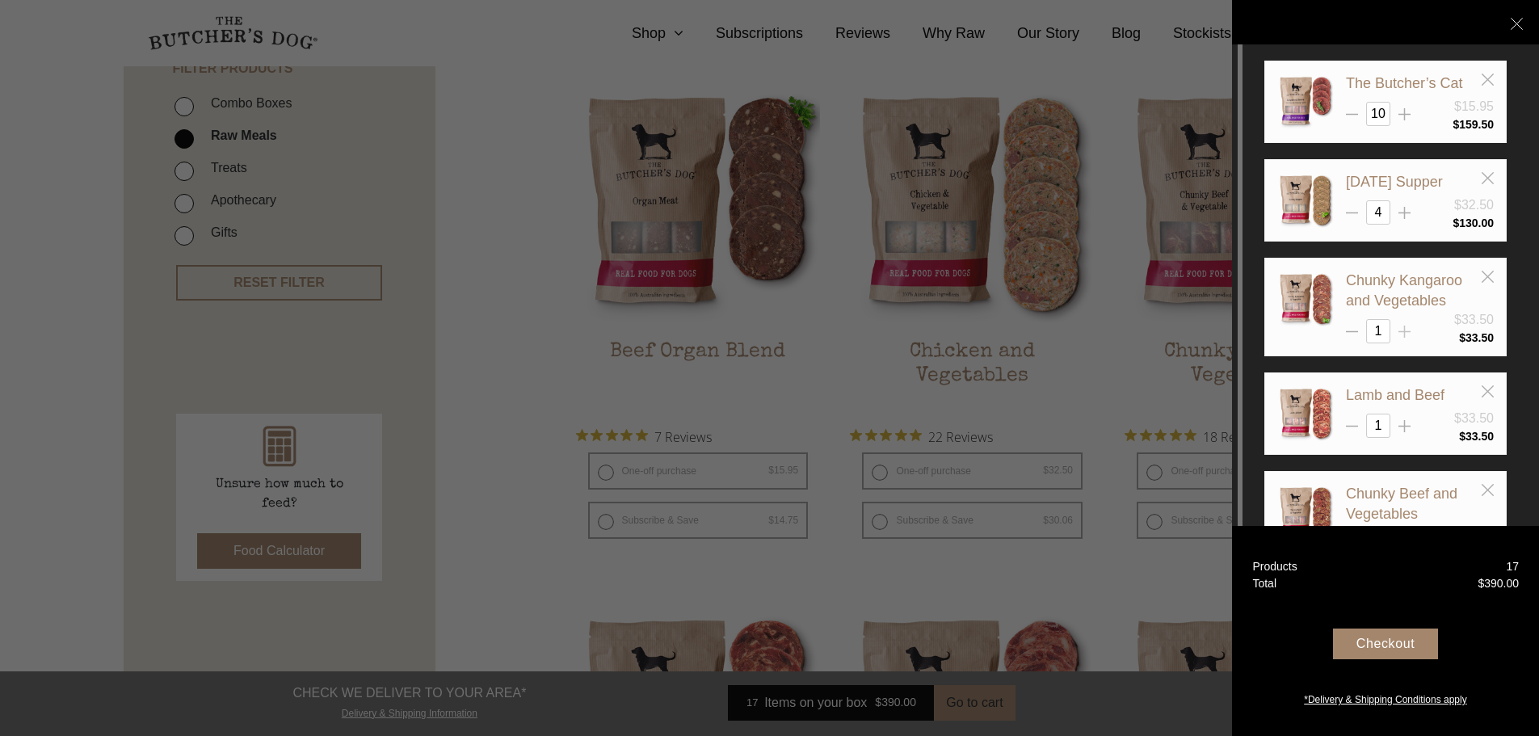
click at [1406, 326] on icon at bounding box center [1405, 332] width 12 height 12
type input "3"
click at [1403, 421] on icon at bounding box center [1405, 426] width 12 height 12
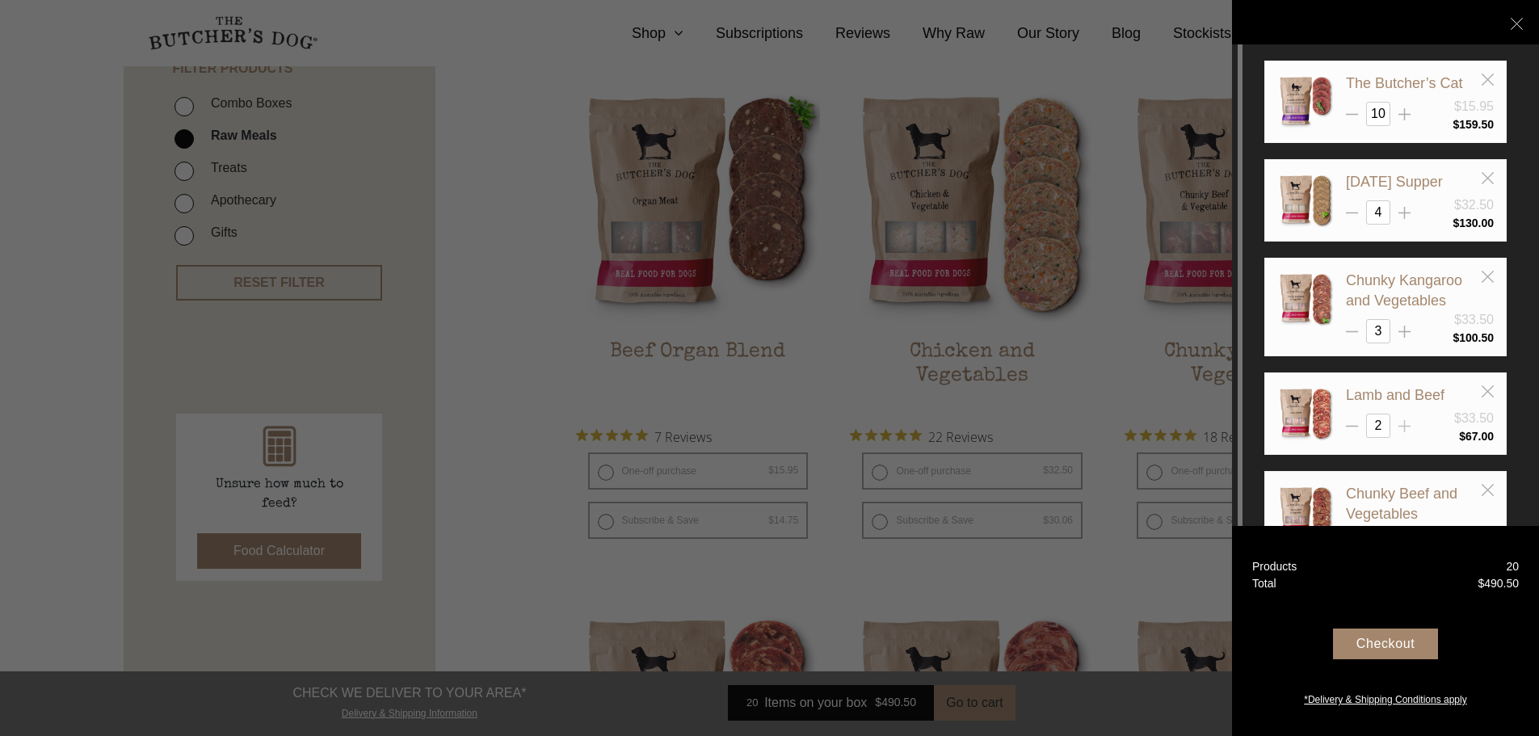
type input "3"
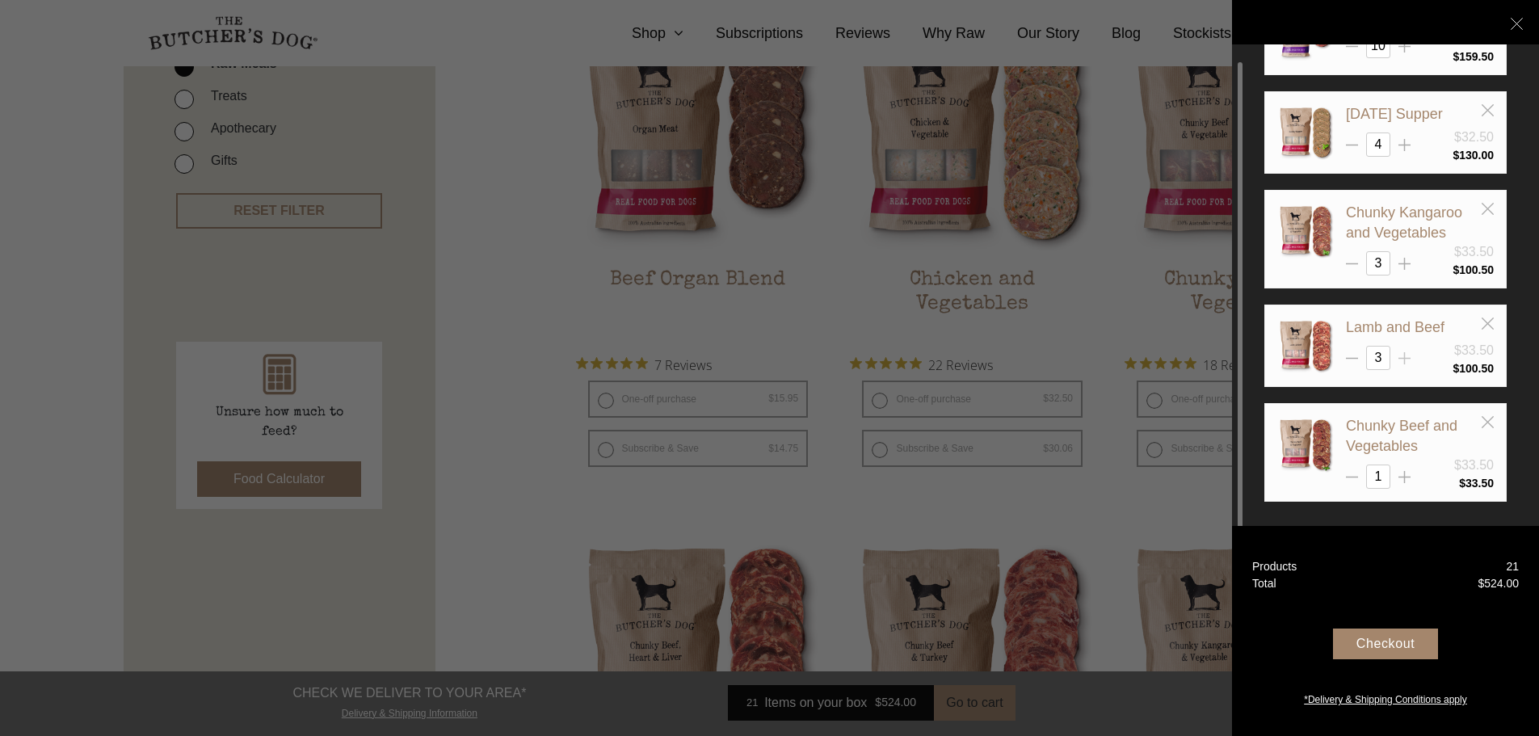
scroll to position [485, 0]
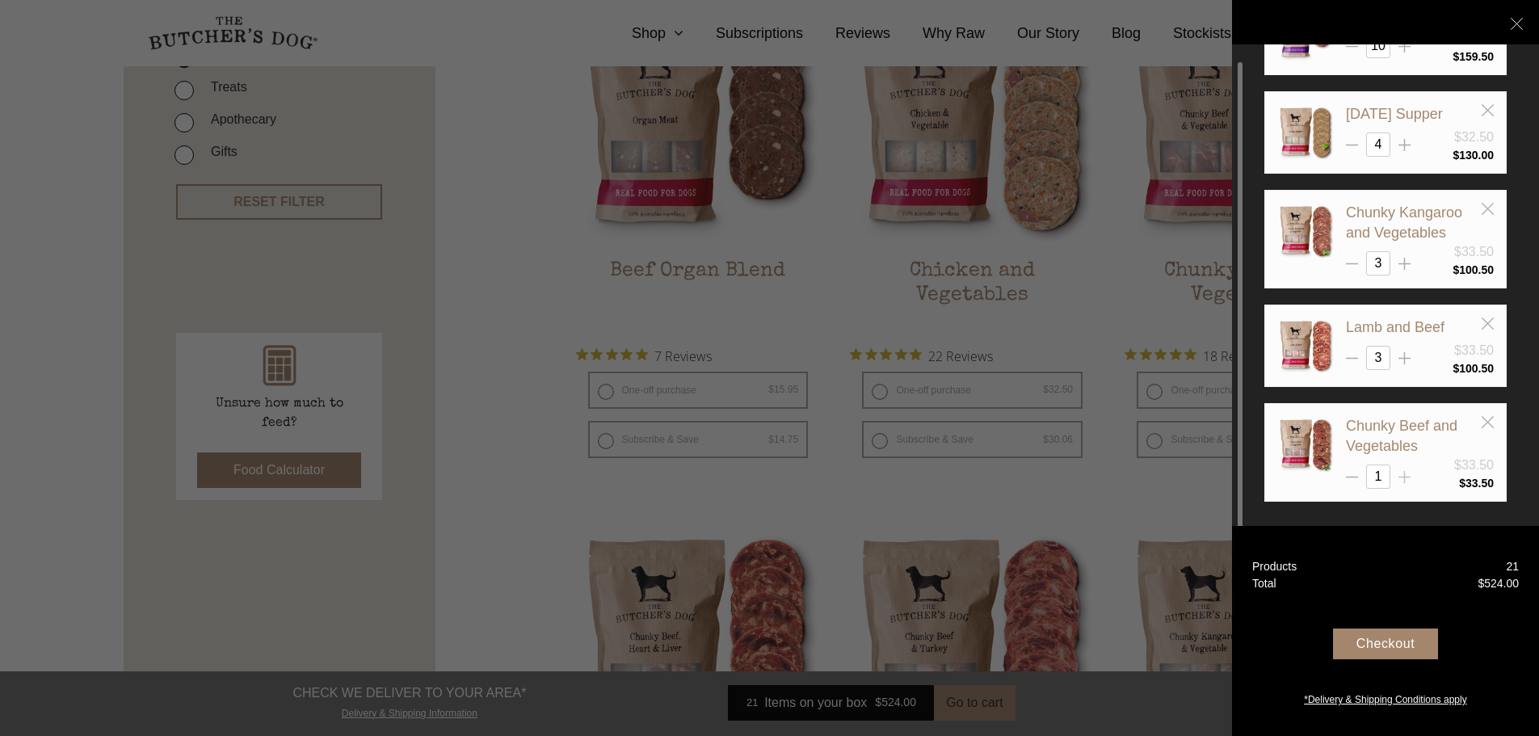
click at [1403, 470] on div at bounding box center [1405, 471] width 12 height 12
click at [1403, 476] on icon at bounding box center [1405, 477] width 12 height 12
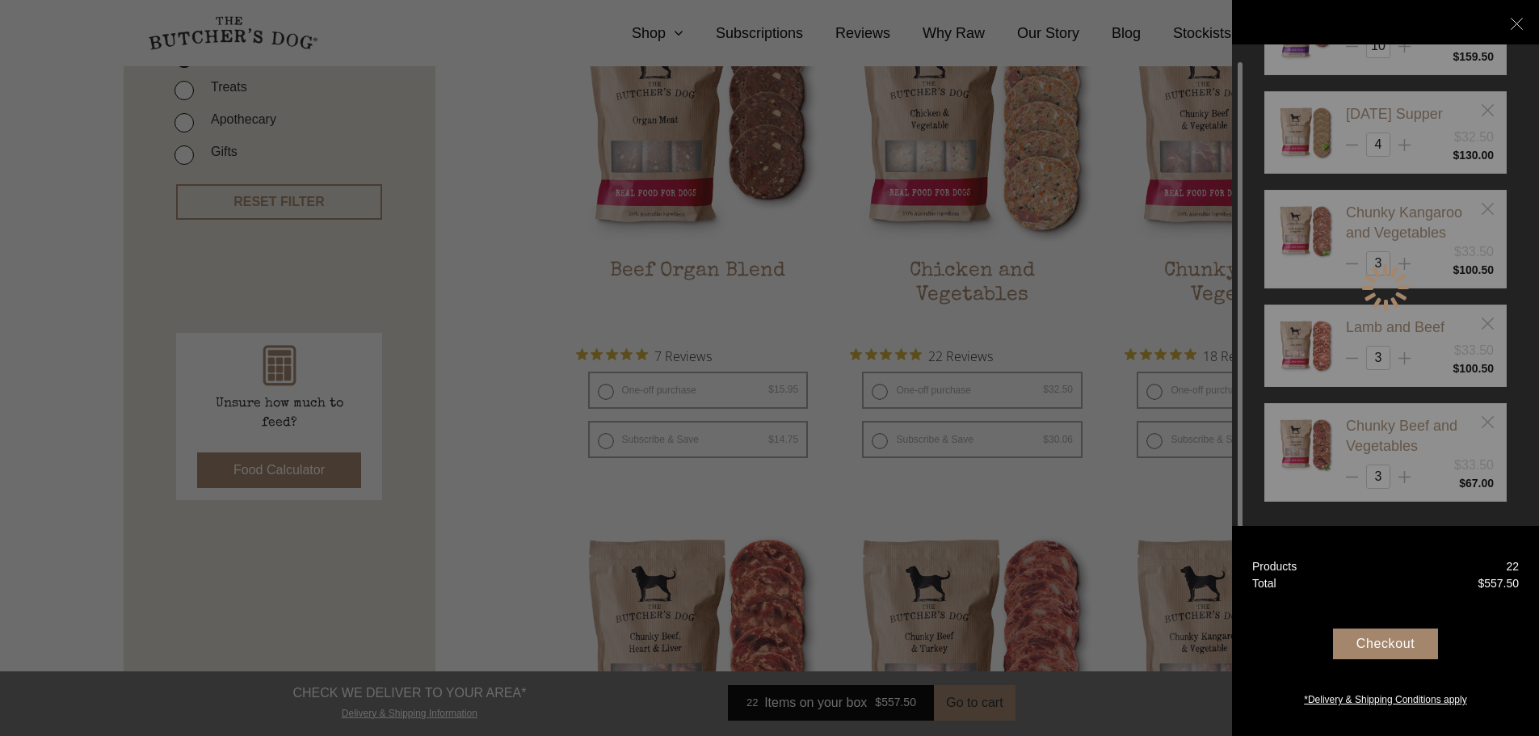
click at [1403, 476] on div at bounding box center [1386, 288] width 242 height 590
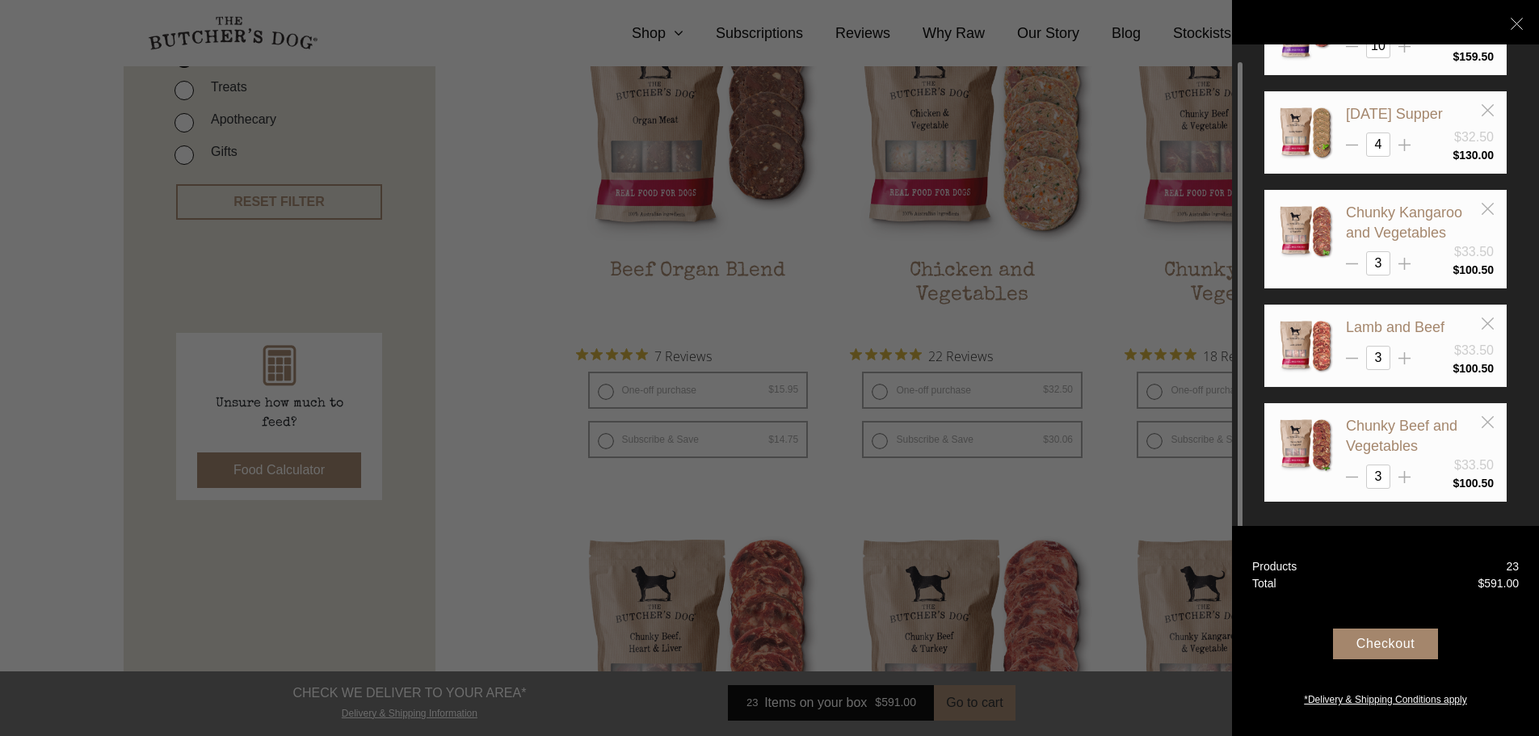
click at [1403, 476] on icon at bounding box center [1405, 477] width 12 height 12
type input "4"
click at [542, 325] on div at bounding box center [769, 368] width 1539 height 736
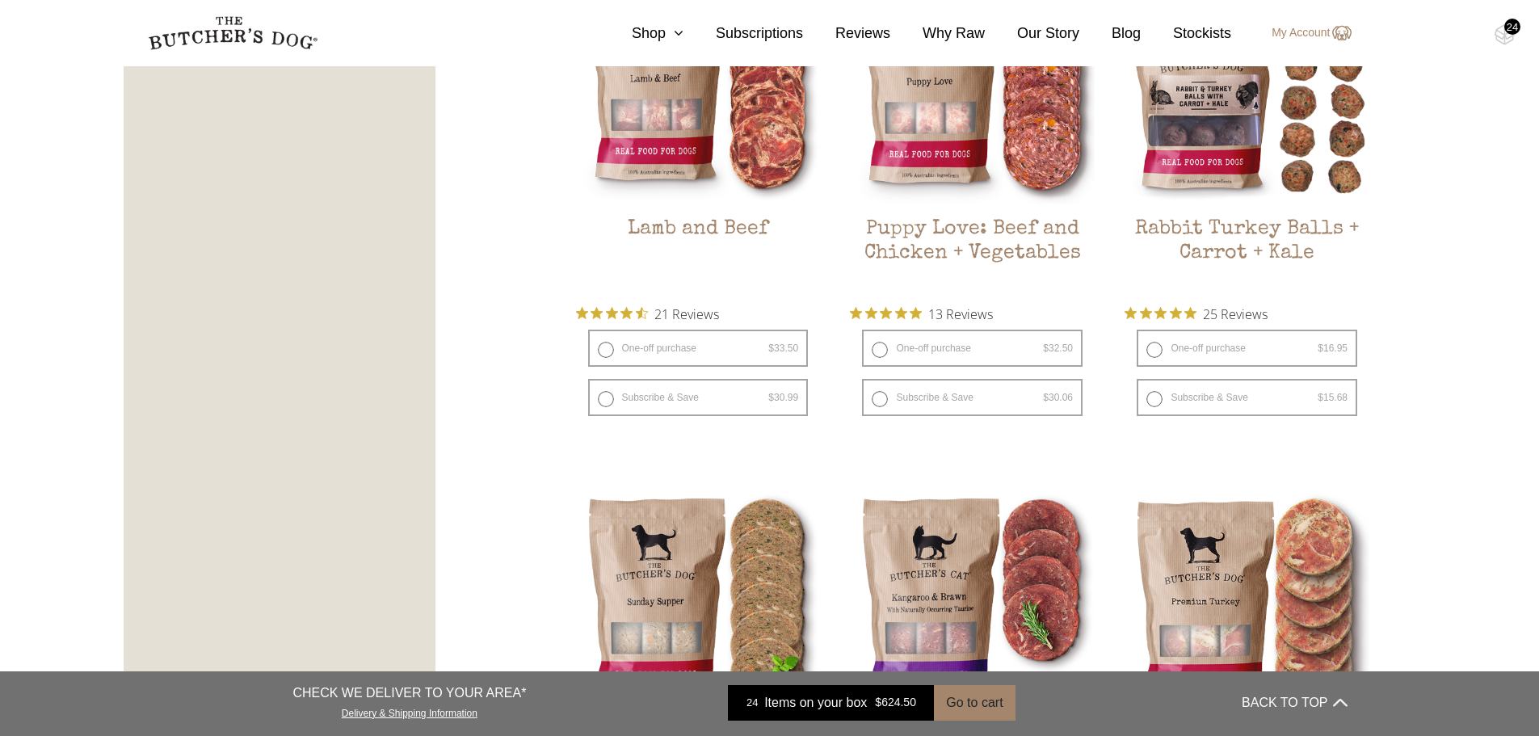
scroll to position [1616, 0]
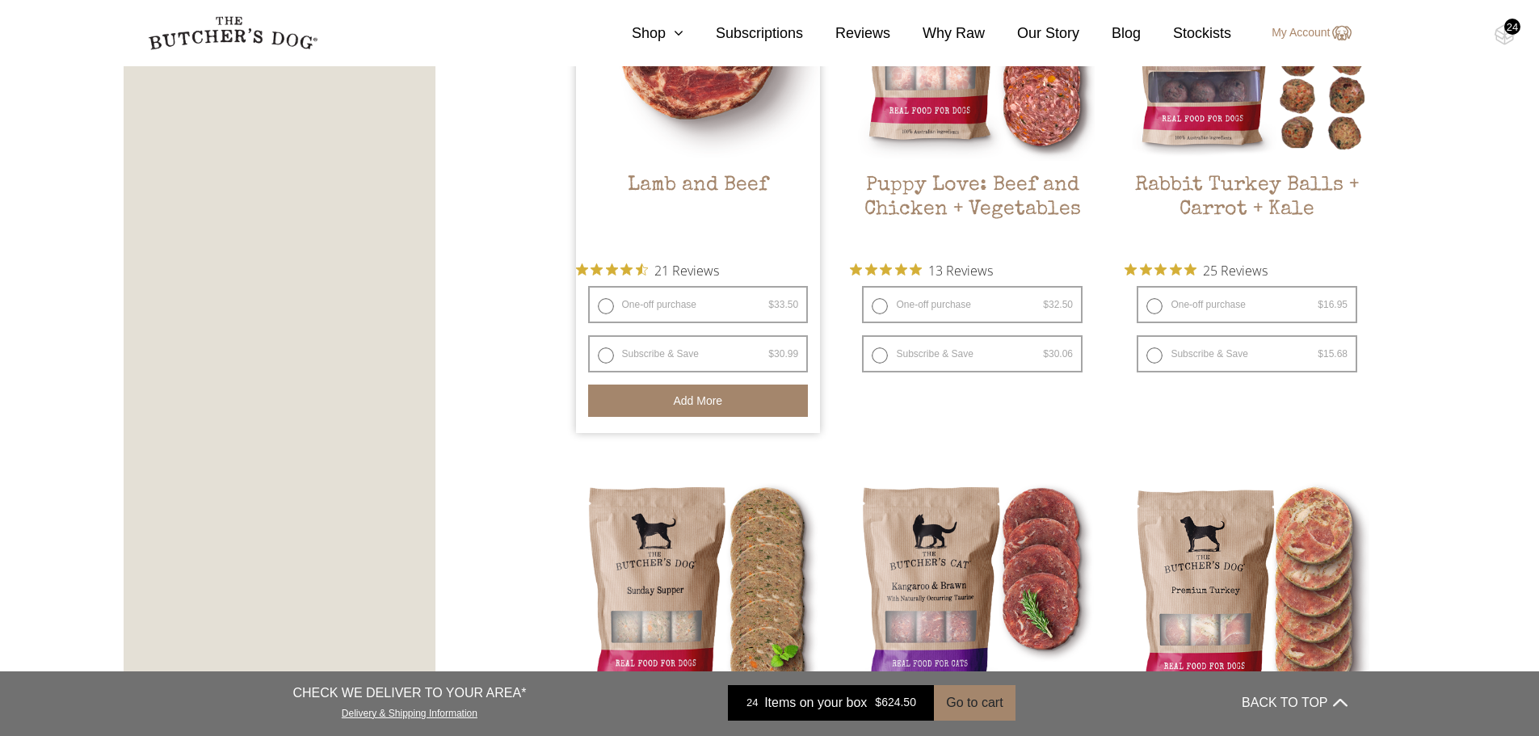
click at [726, 402] on button "Add more" at bounding box center [698, 401] width 221 height 32
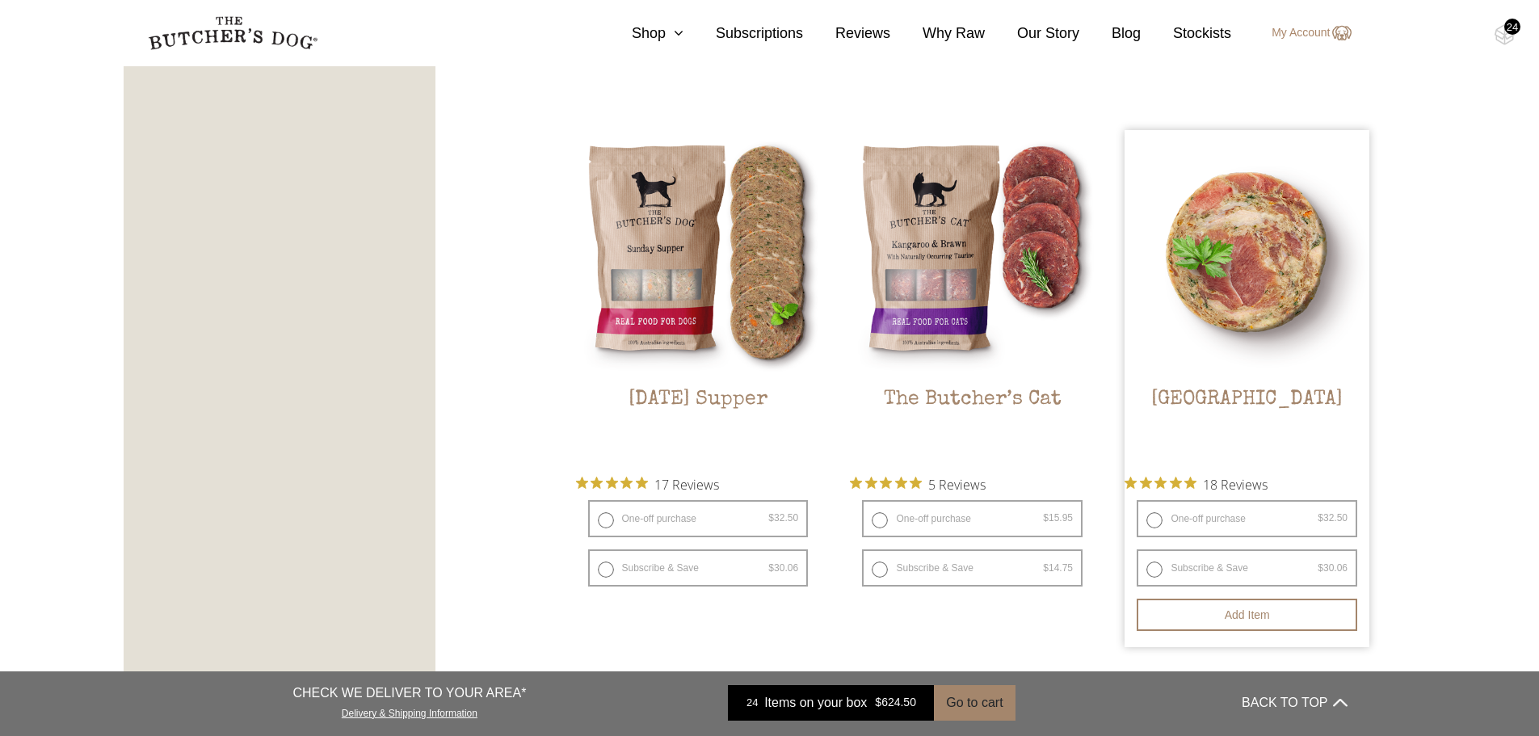
scroll to position [1939, 0]
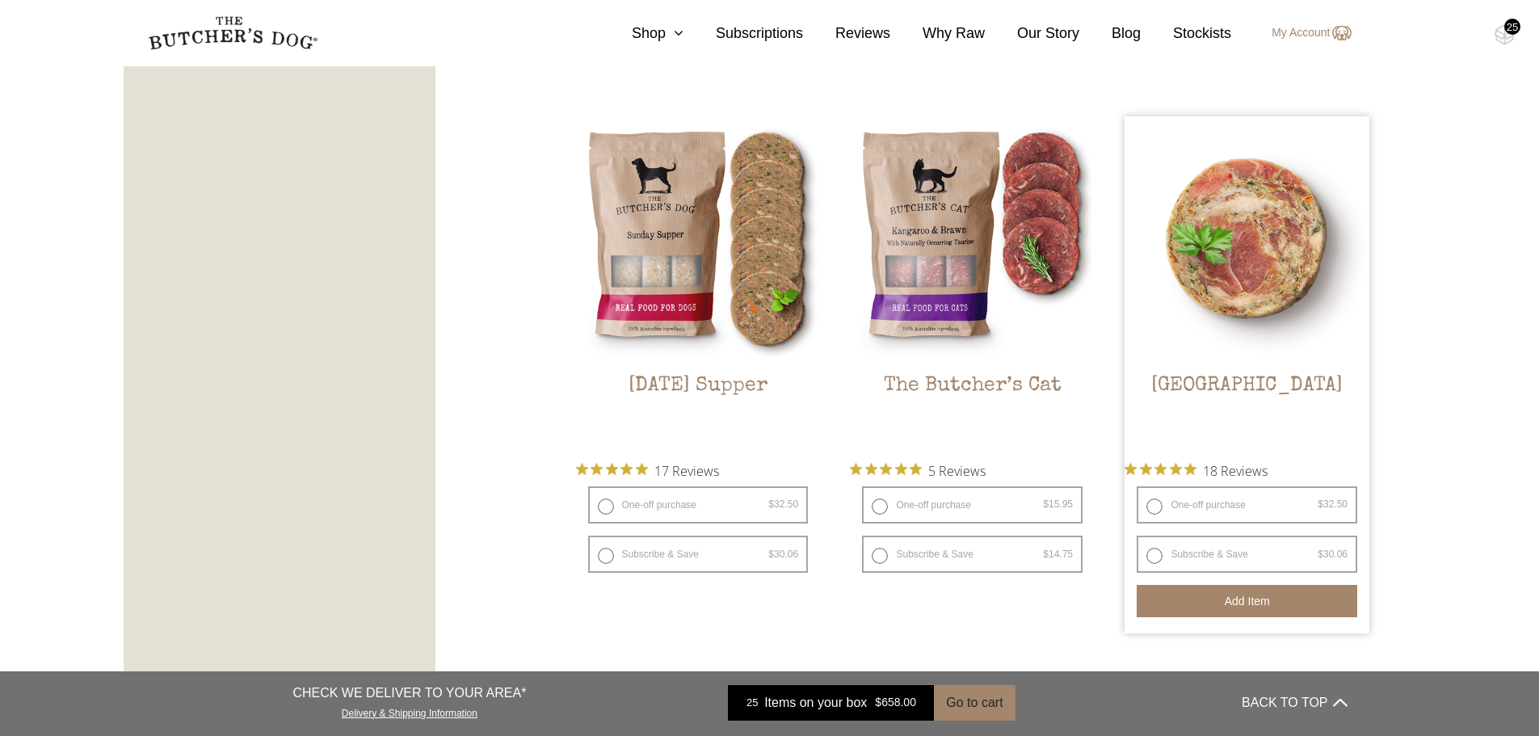
click at [1267, 600] on button "Add item" at bounding box center [1247, 601] width 221 height 32
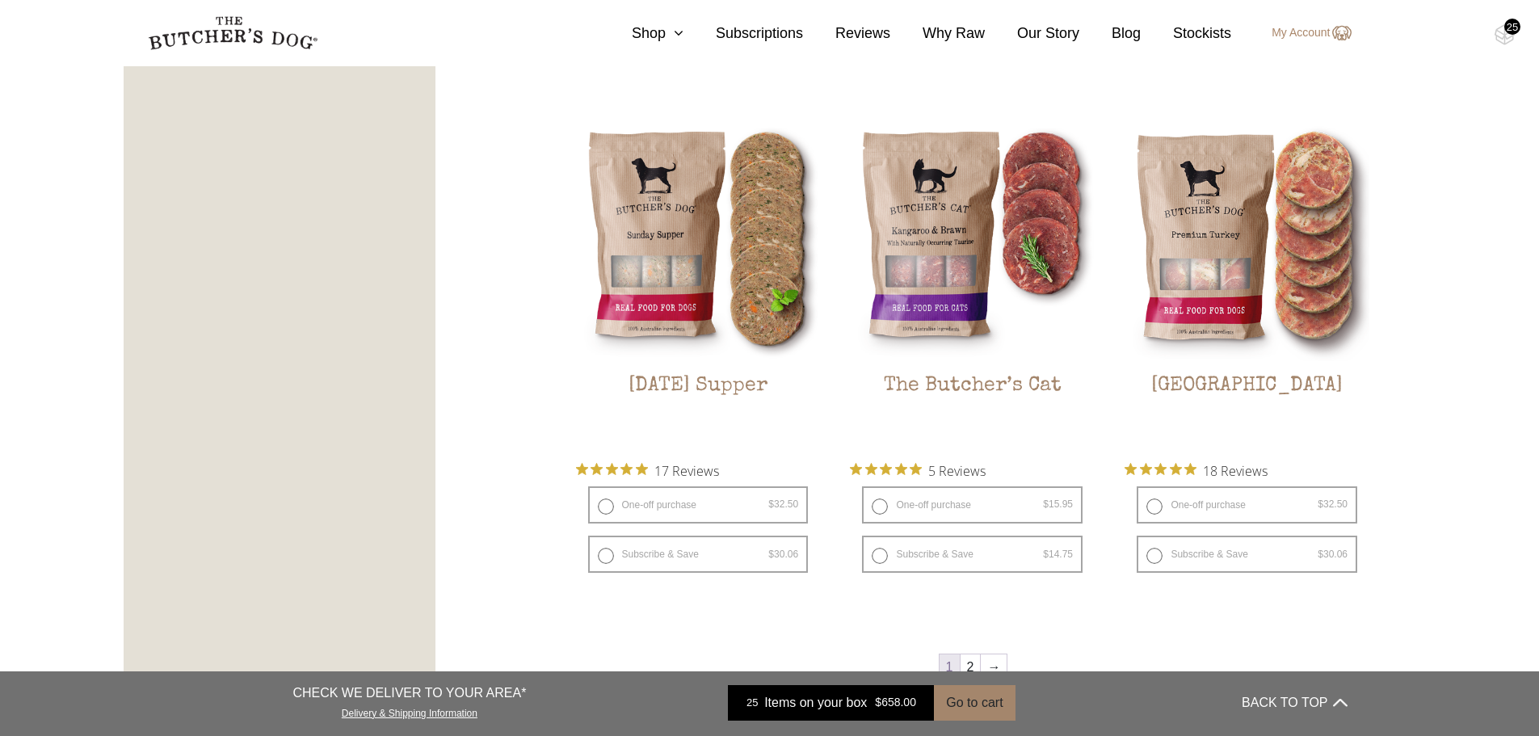
click at [1510, 31] on div "25" at bounding box center [1513, 27] width 16 height 16
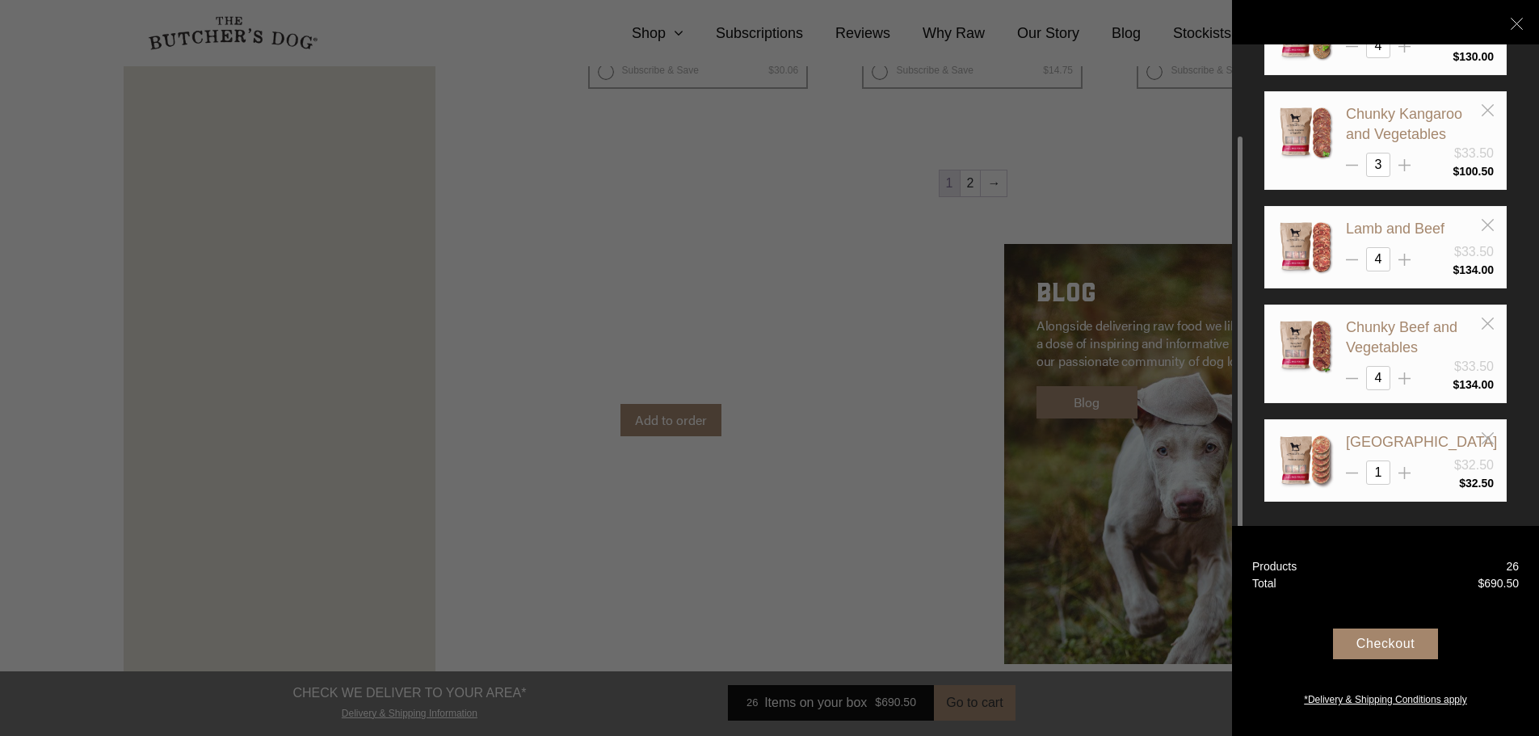
scroll to position [2667, 0]
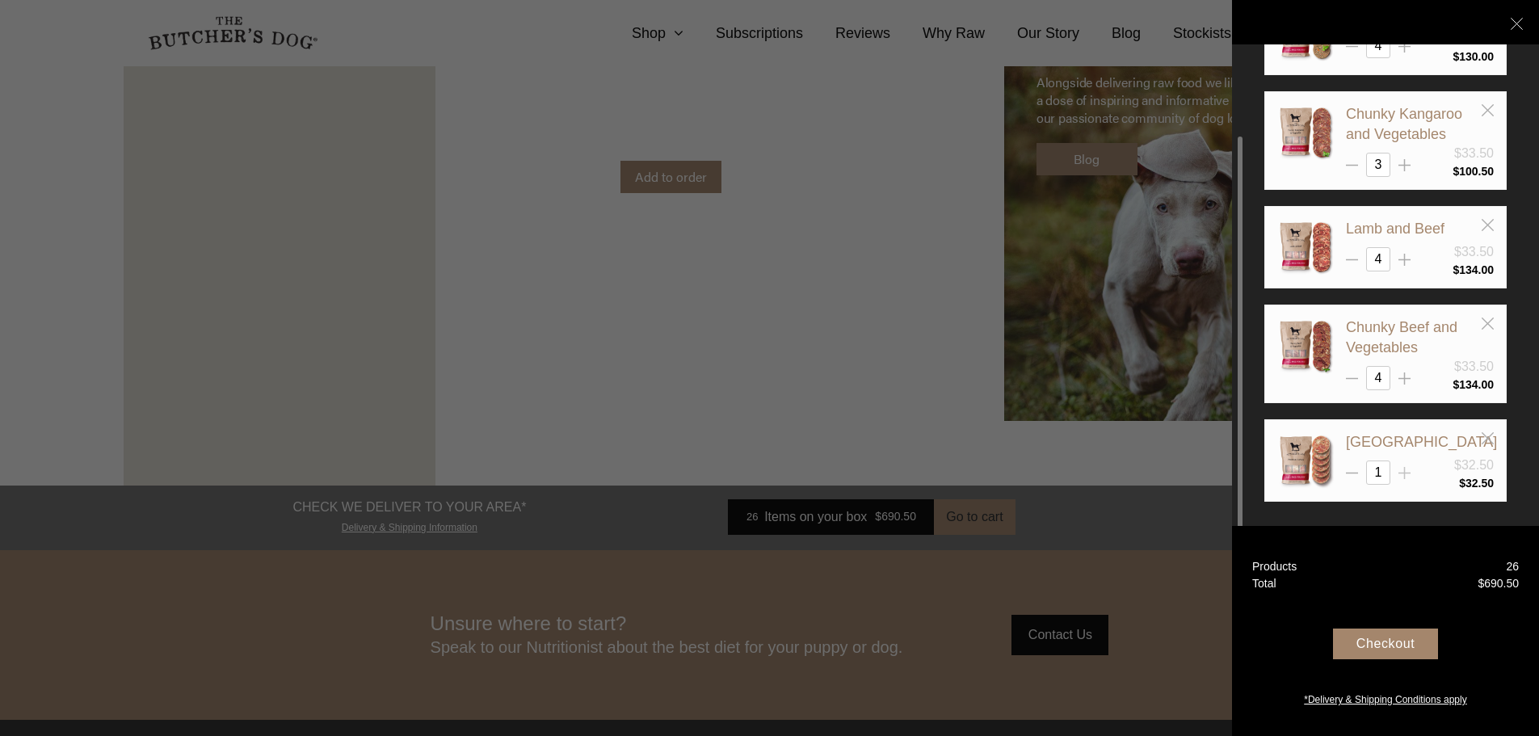
click at [1403, 474] on icon at bounding box center [1405, 473] width 12 height 12
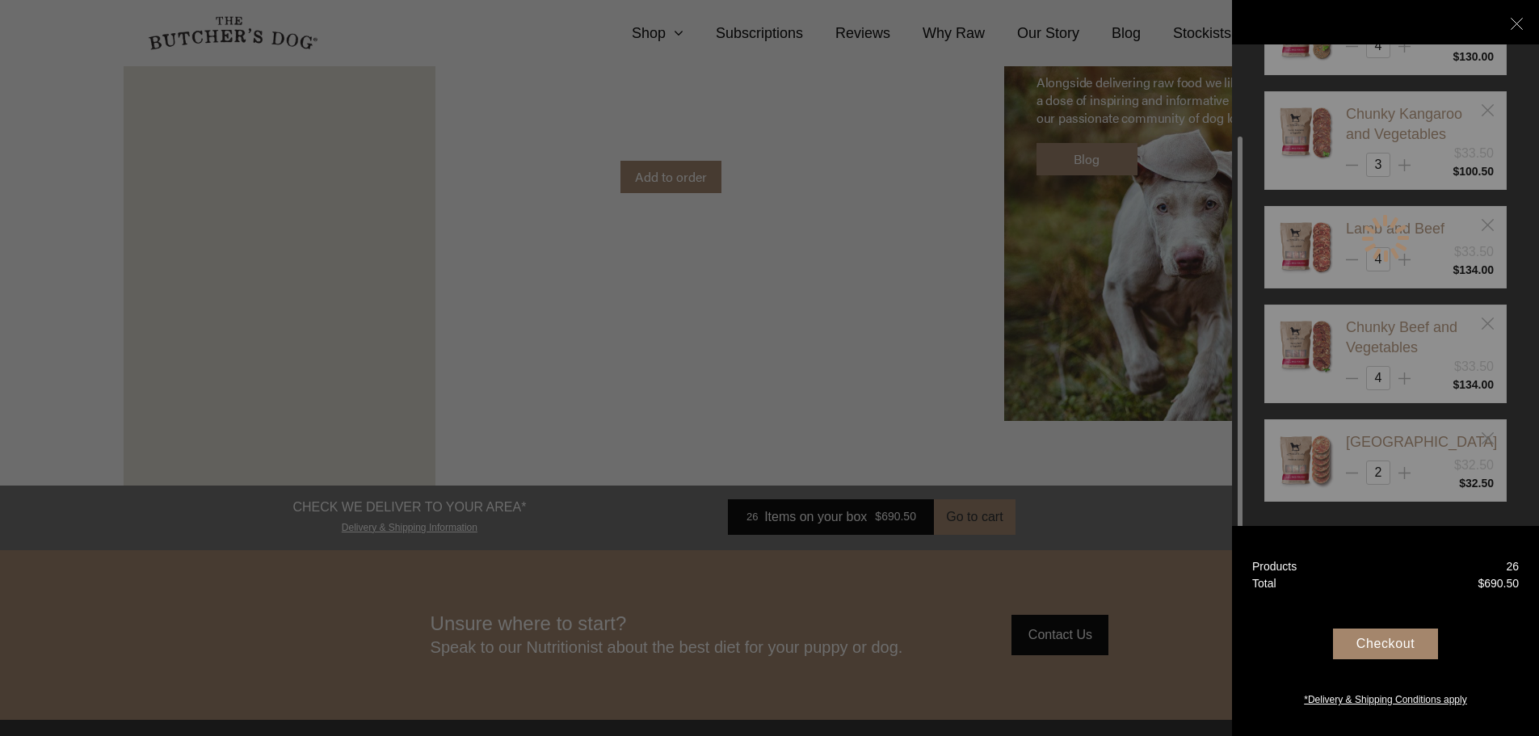
click at [1403, 474] on div at bounding box center [1386, 238] width 242 height 689
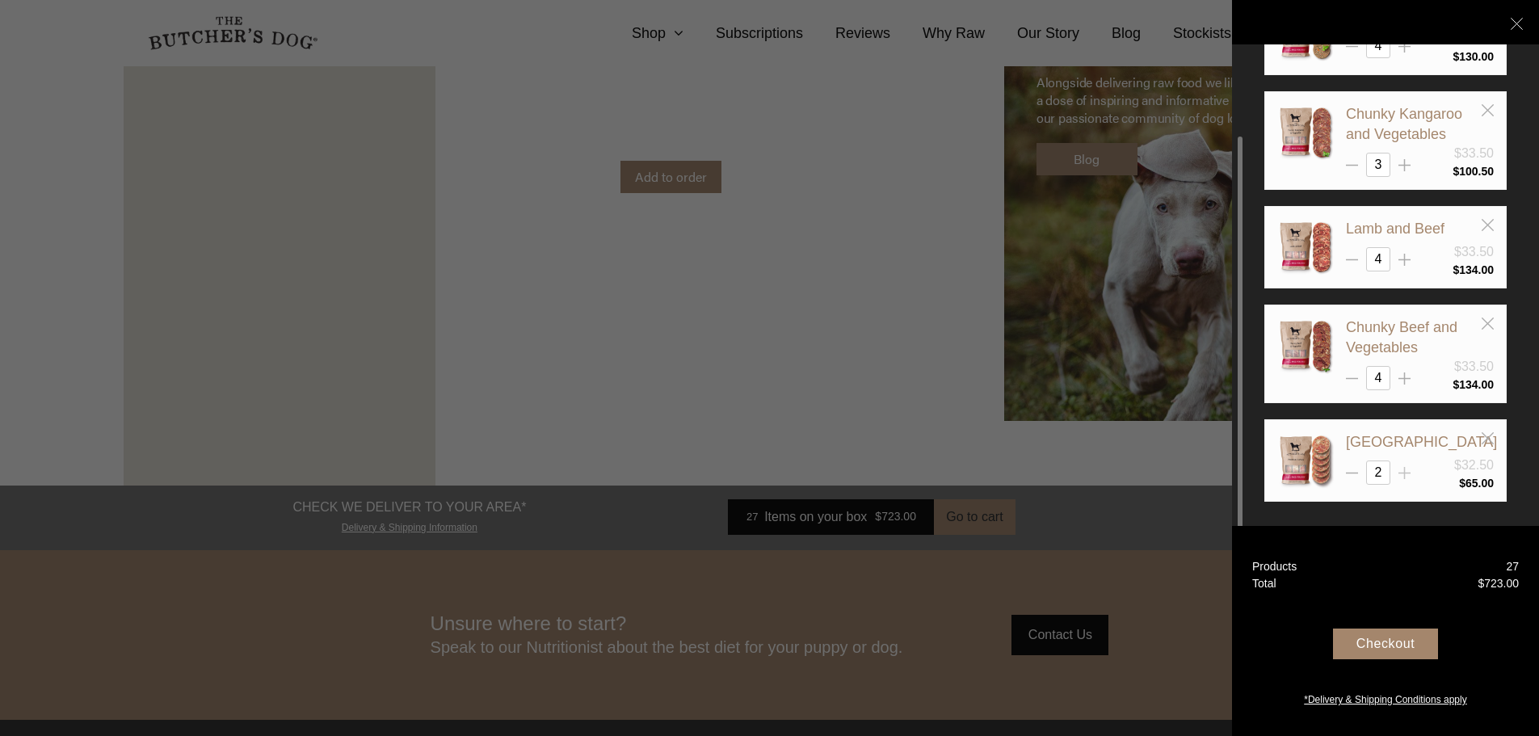
click at [1400, 472] on icon at bounding box center [1405, 473] width 12 height 12
click at [1401, 470] on icon at bounding box center [1405, 473] width 12 height 12
type input "4"
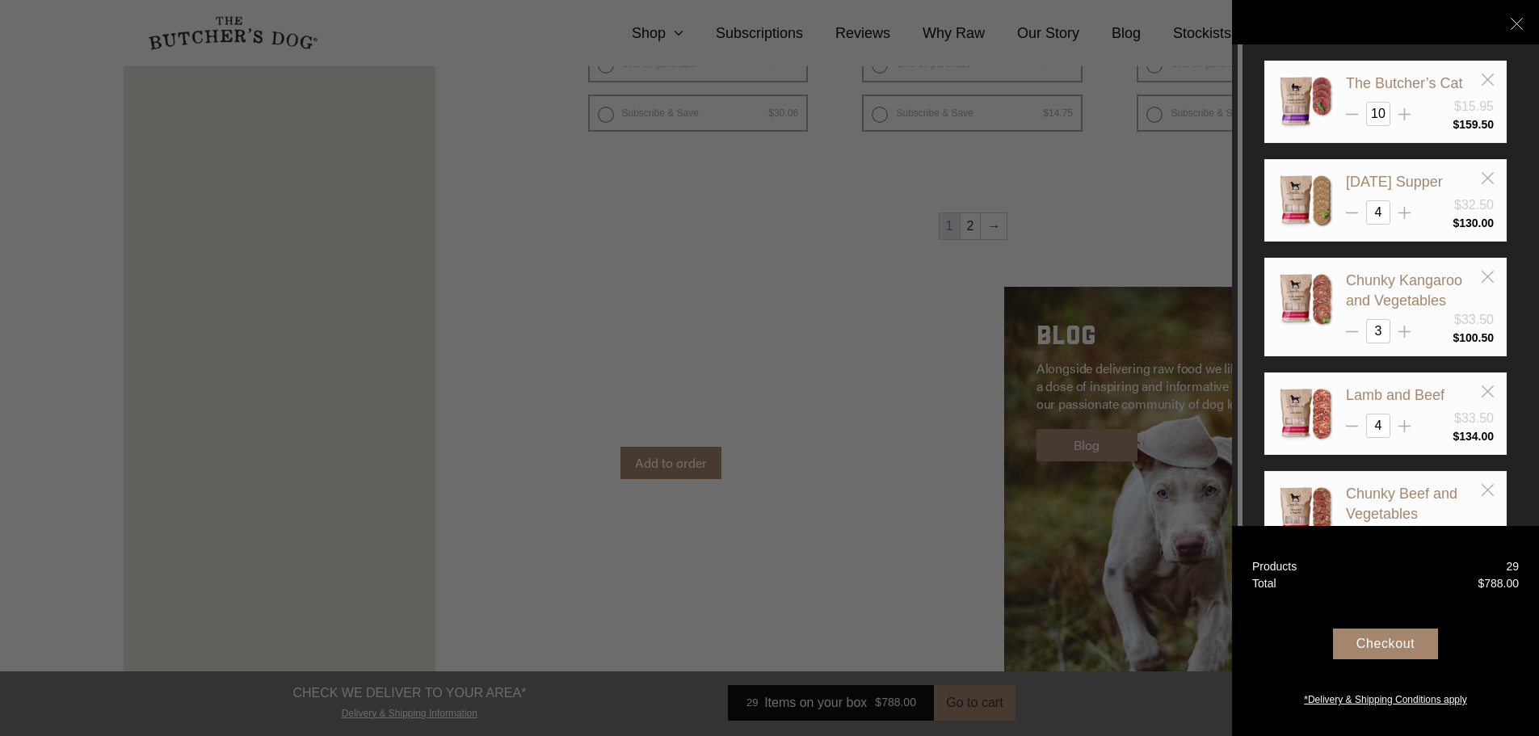
scroll to position [2344, 0]
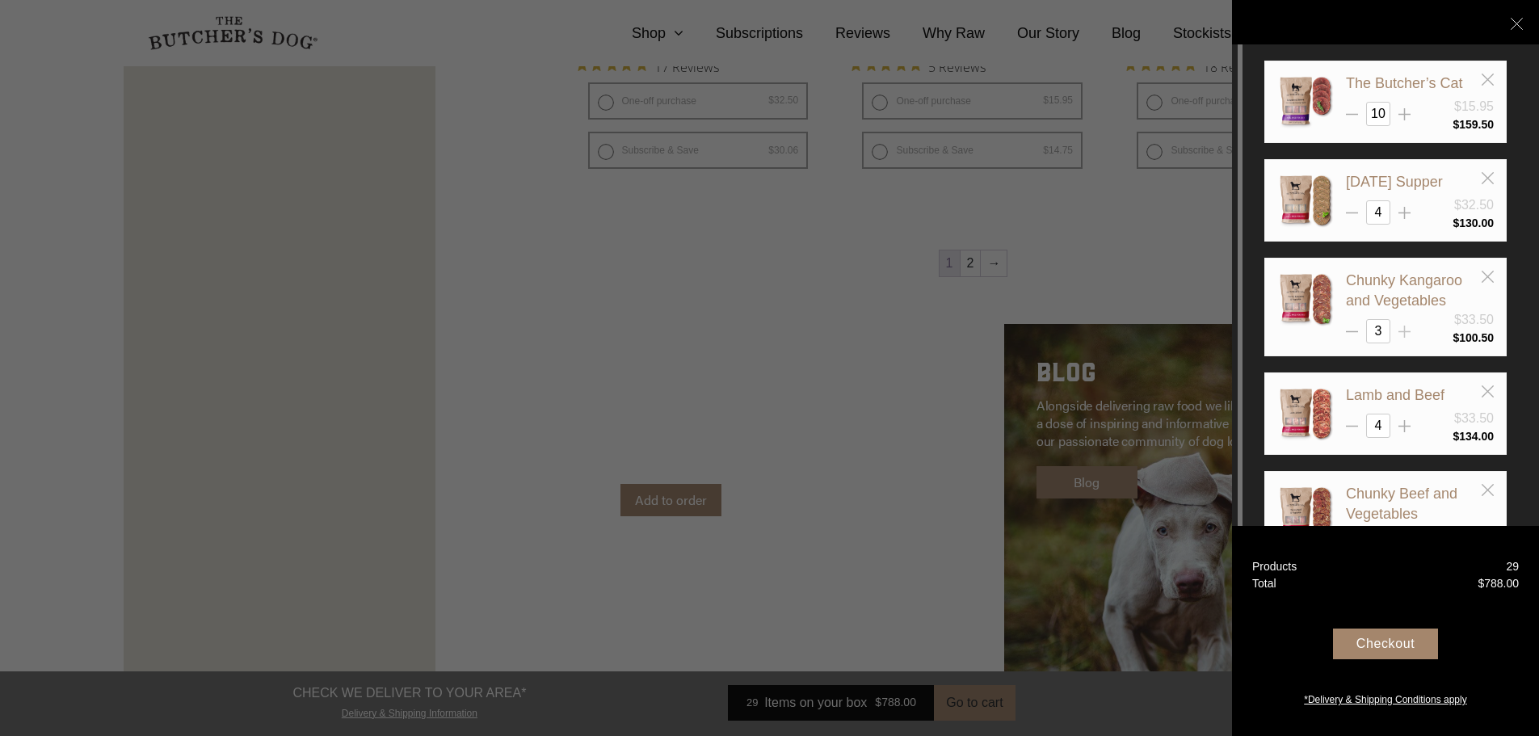
click at [1401, 329] on icon at bounding box center [1405, 332] width 12 height 12
type input "4"
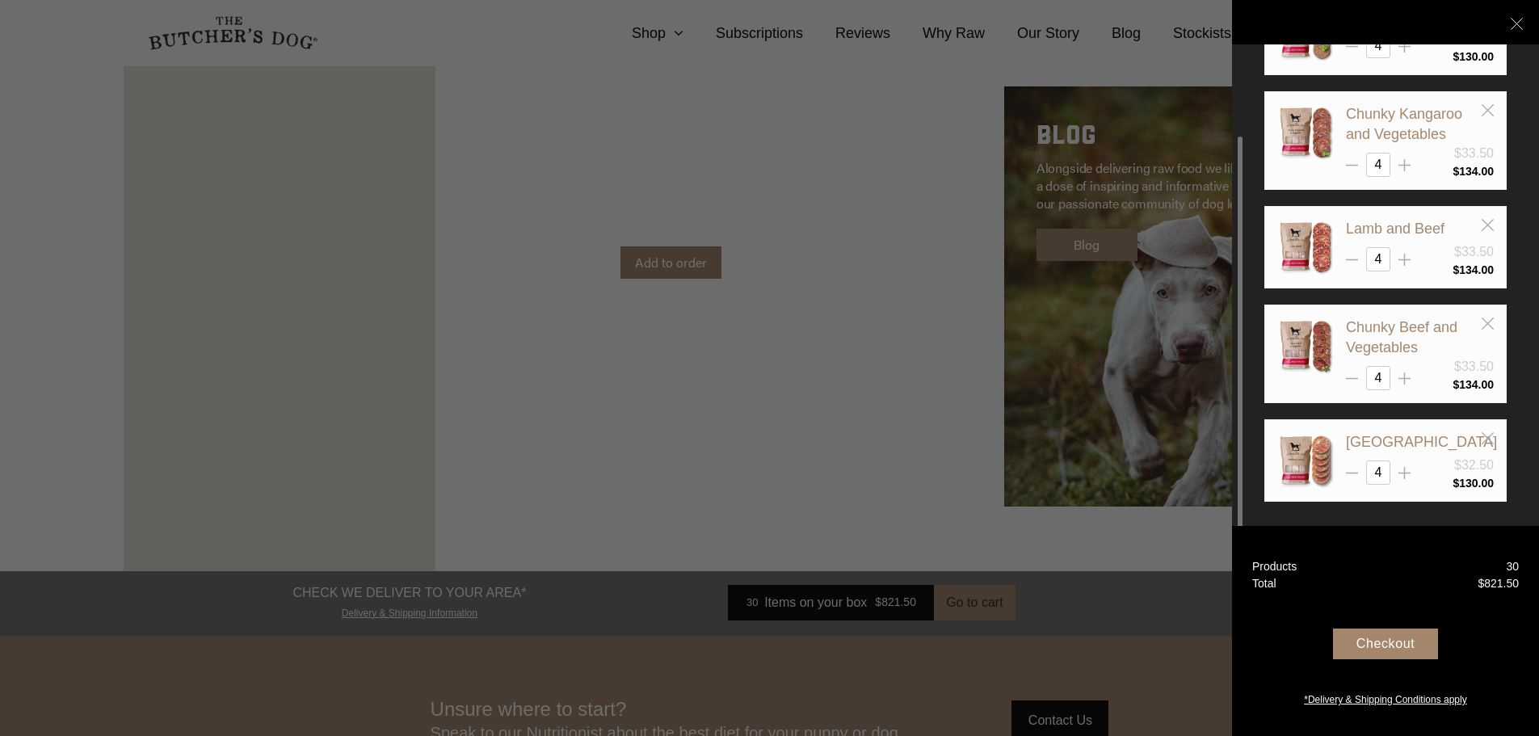
scroll to position [2586, 0]
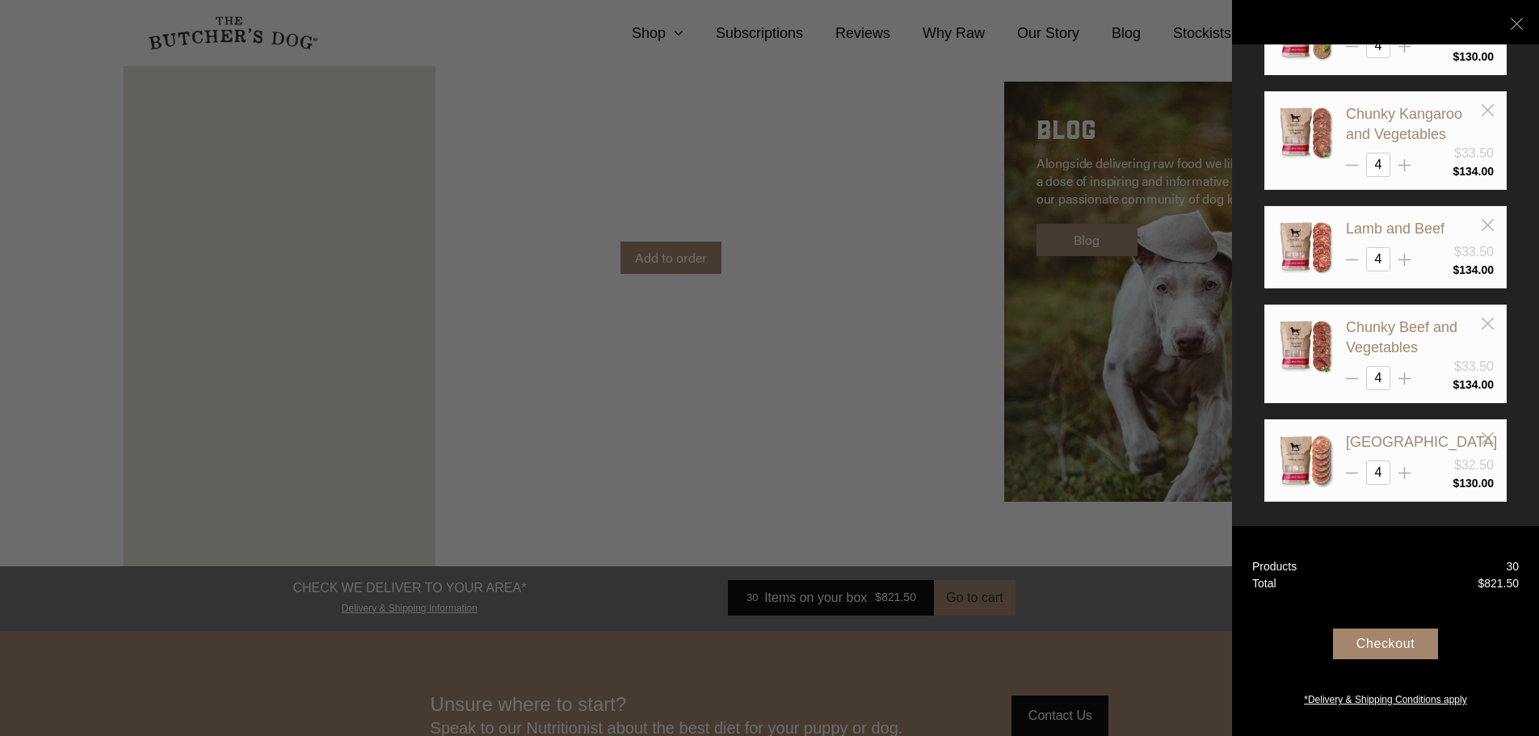
click at [706, 352] on div at bounding box center [769, 368] width 1539 height 736
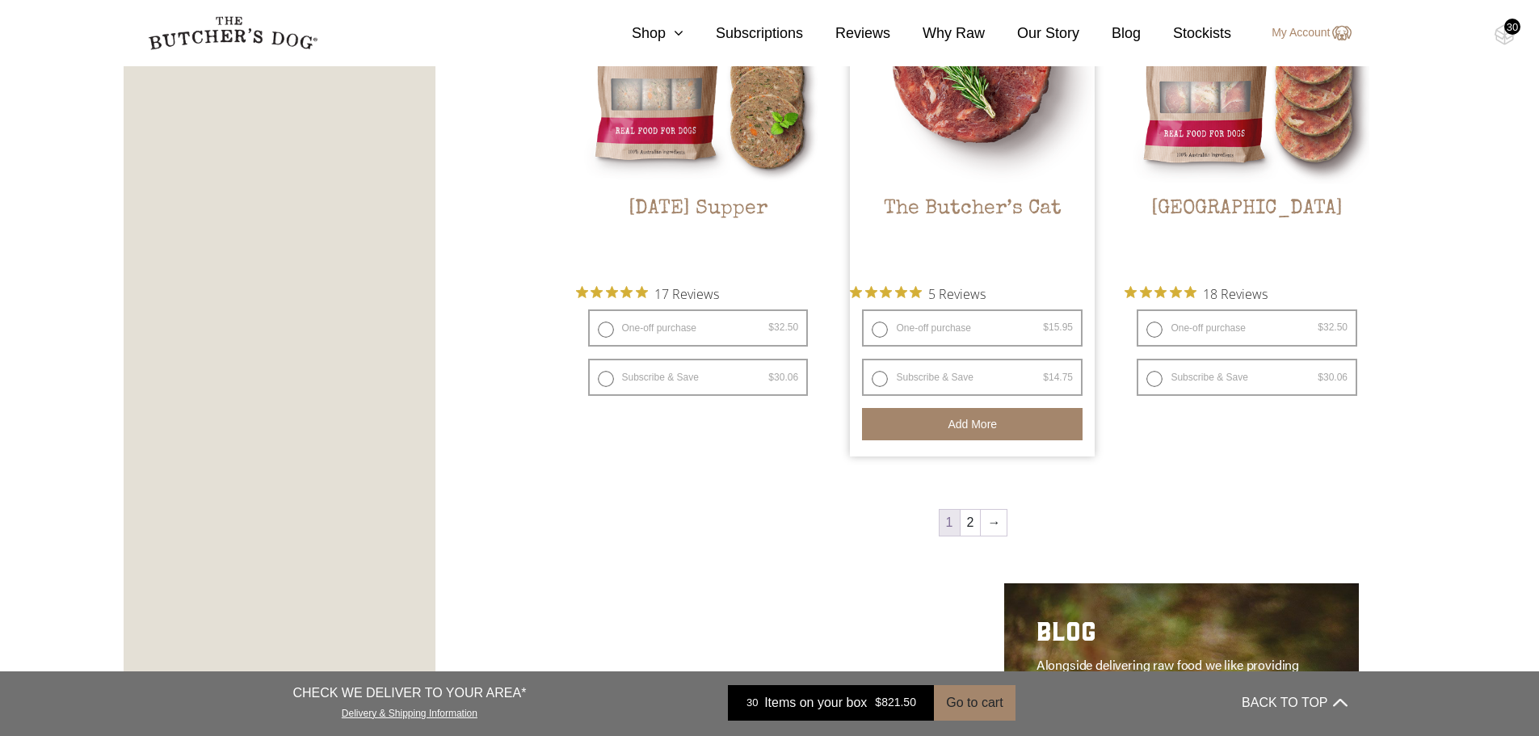
scroll to position [2101, 0]
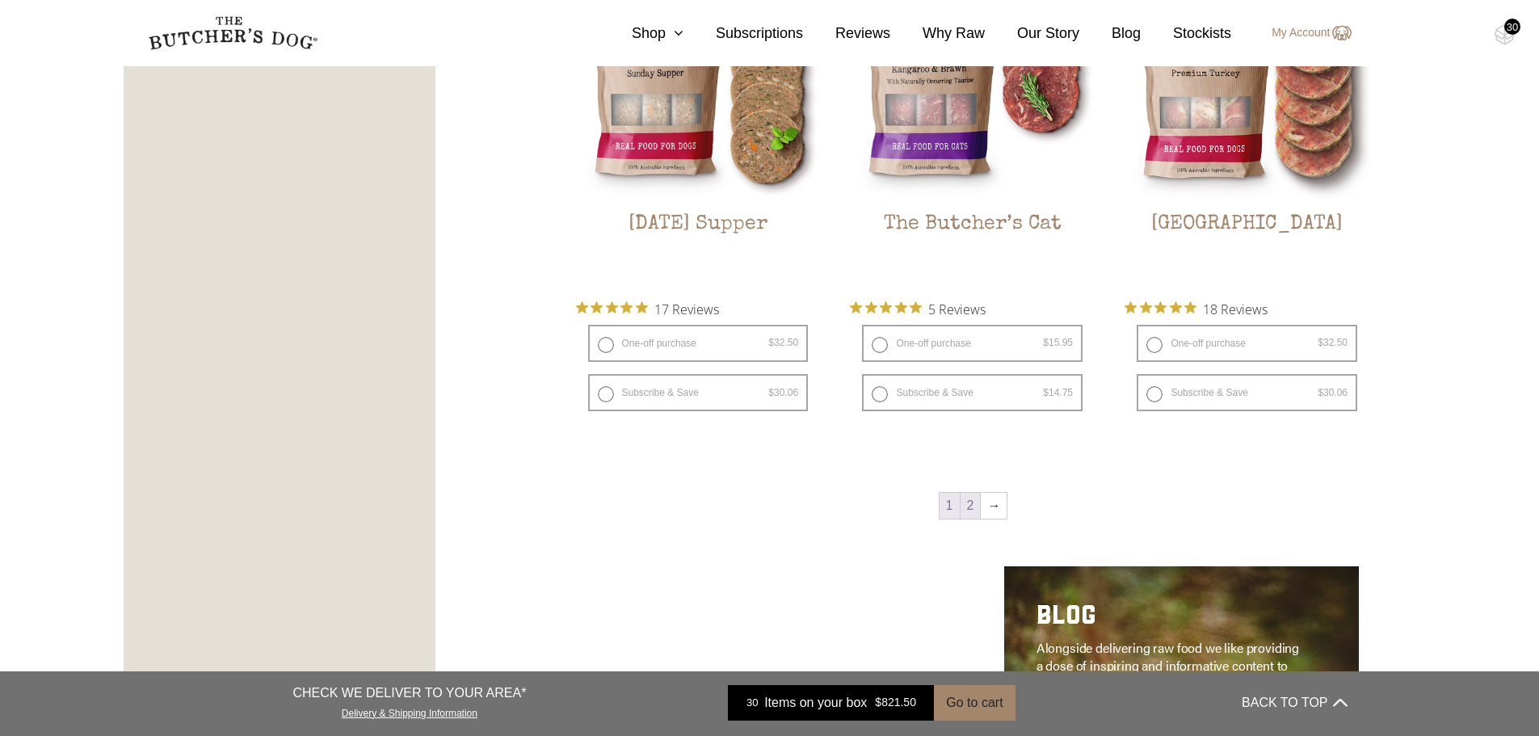
click at [973, 505] on link "2" at bounding box center [971, 506] width 20 height 26
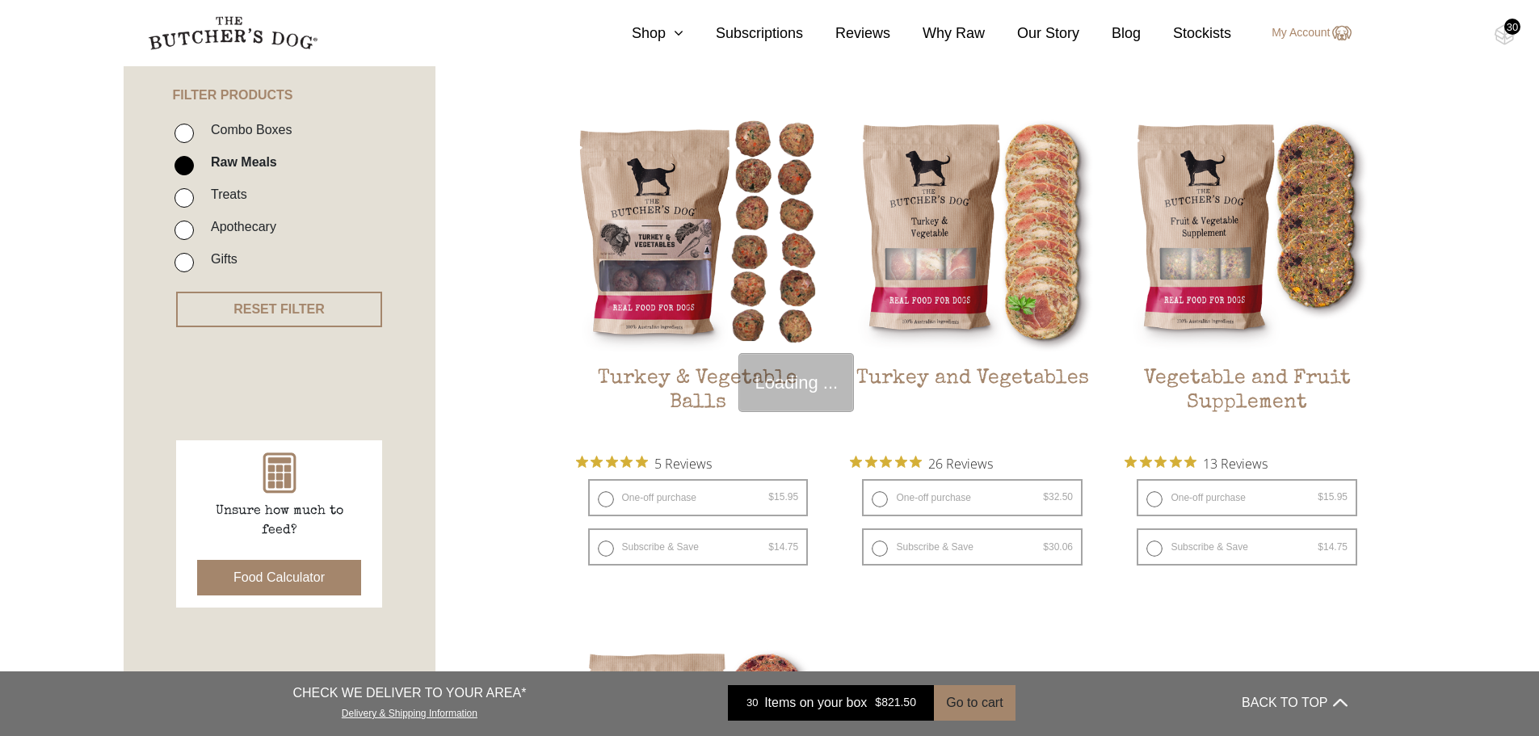
scroll to position [365, 0]
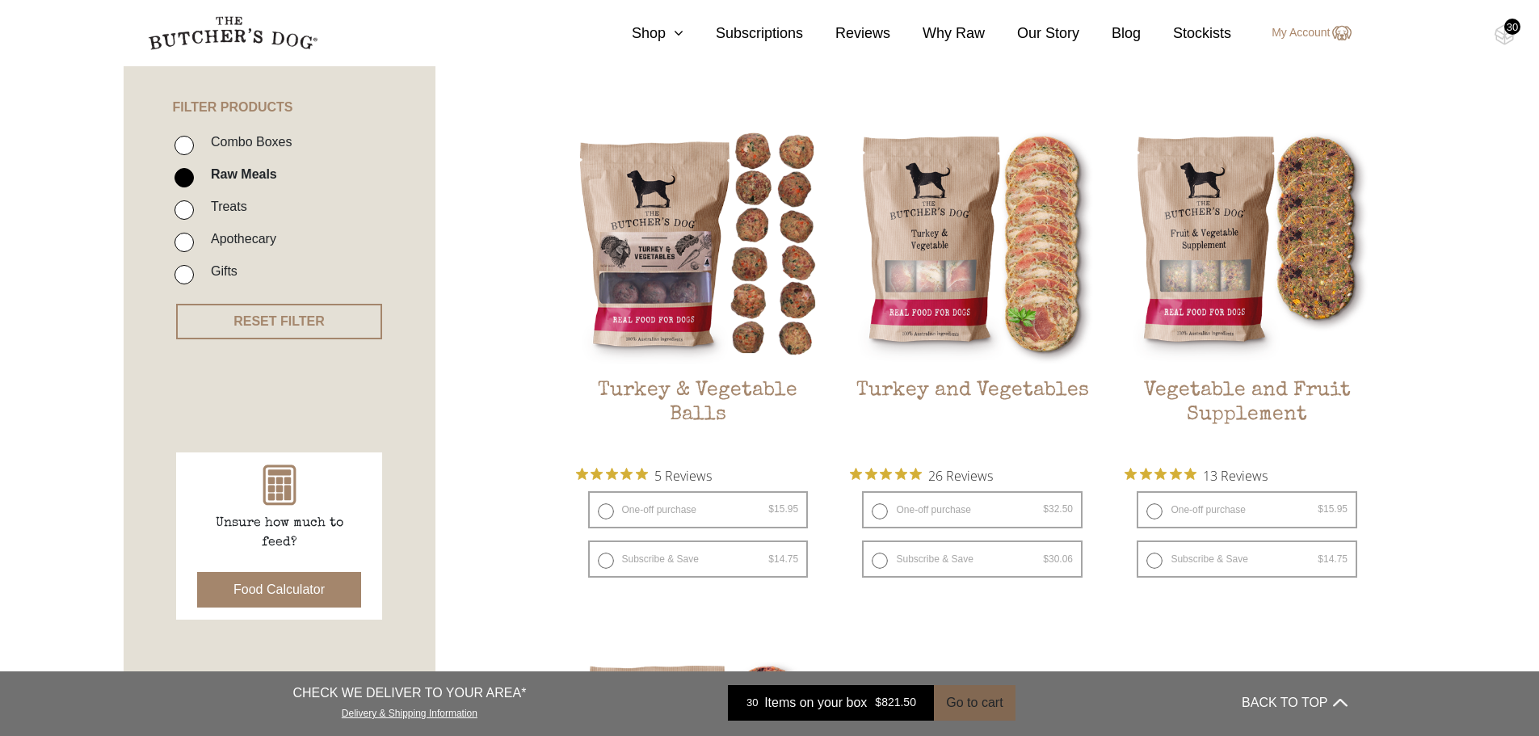
click at [963, 696] on button "Go to cart" at bounding box center [974, 703] width 81 height 36
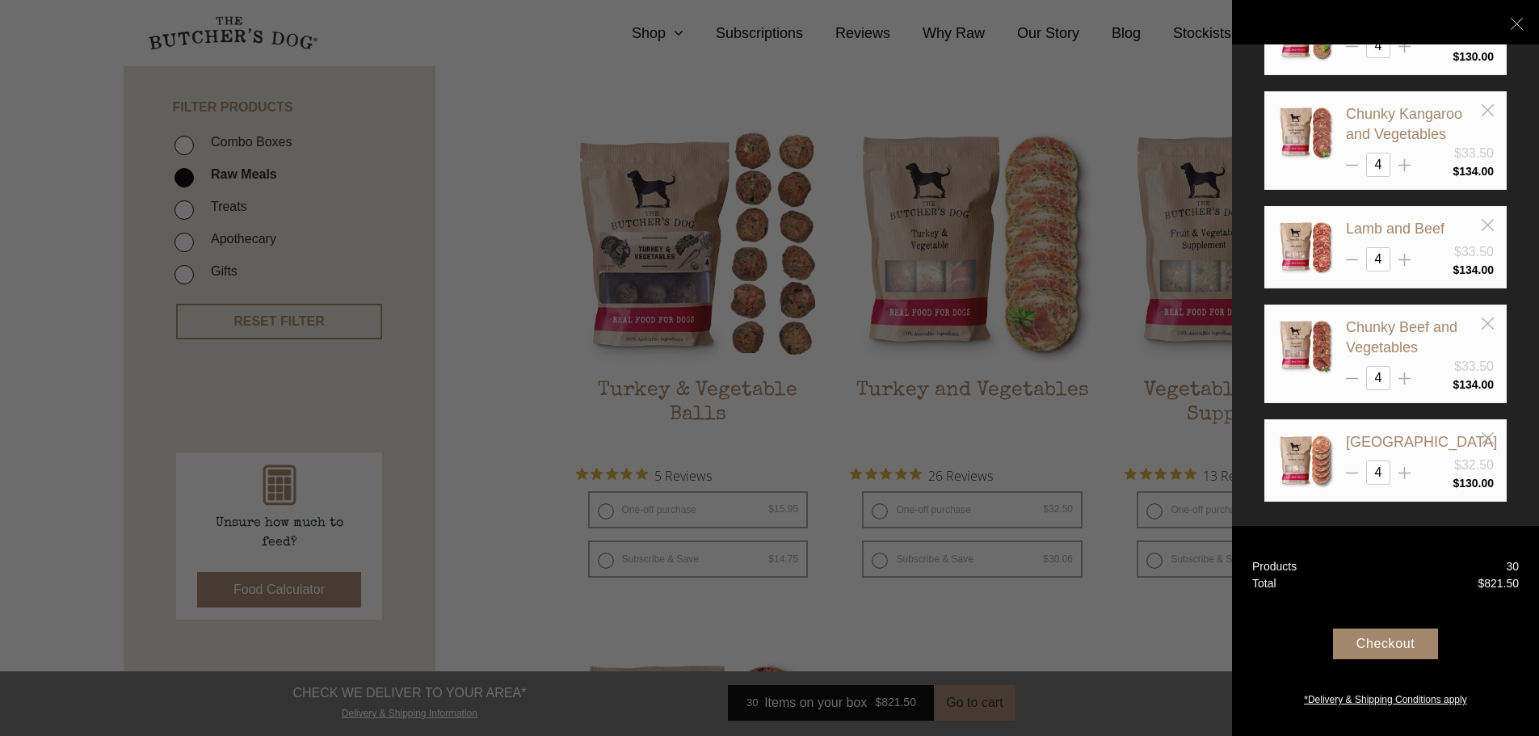
click at [1379, 634] on div "Checkout" at bounding box center [1385, 644] width 105 height 31
